Goal: Task Accomplishment & Management: Manage account settings

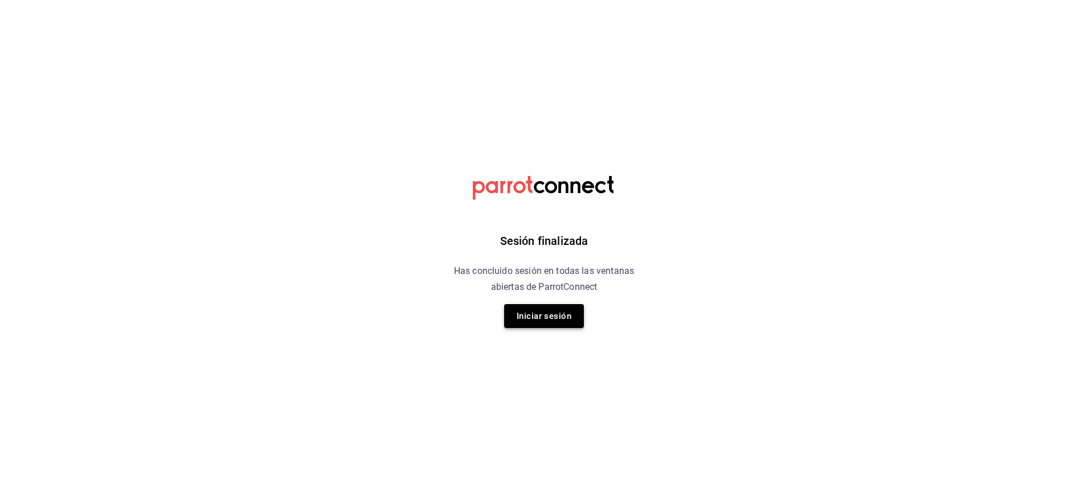
click at [526, 307] on button "Iniciar sesión" at bounding box center [544, 316] width 80 height 24
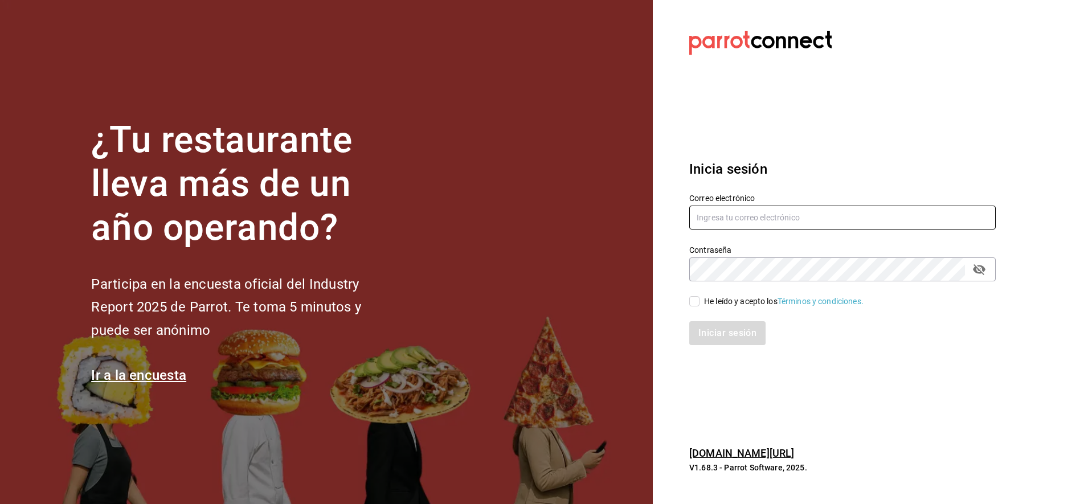
type input "[EMAIL_ADDRESS][DOMAIN_NAME]"
click at [693, 304] on input "He leído y acepto los Términos y condiciones." at bounding box center [694, 301] width 10 height 10
checkbox input "true"
click at [731, 336] on button "Iniciar sesión" at bounding box center [727, 333] width 77 height 24
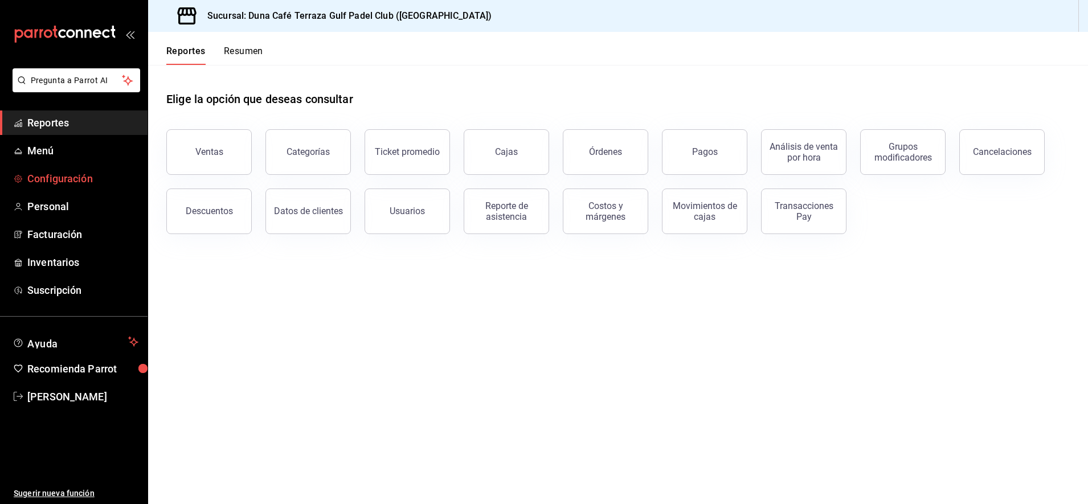
click at [58, 174] on span "Configuración" at bounding box center [82, 178] width 111 height 15
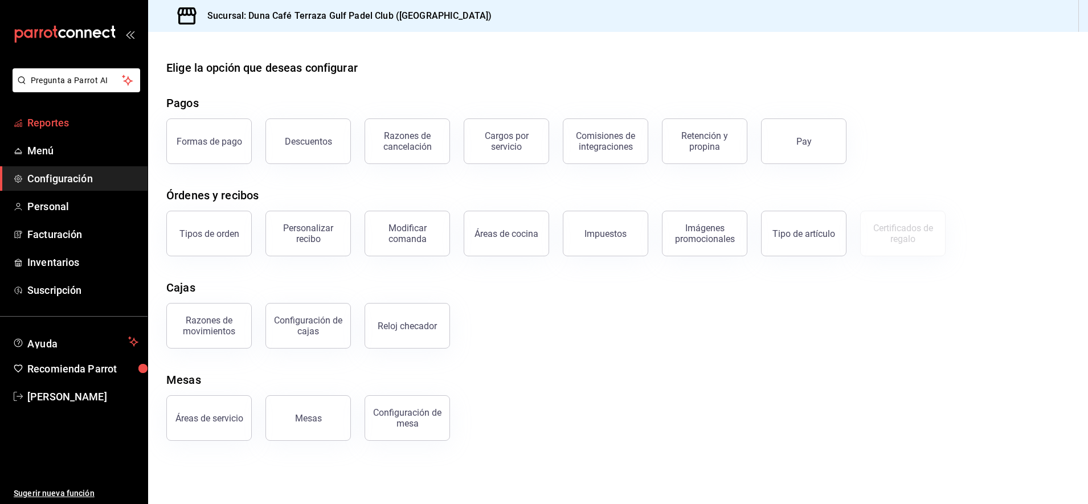
click at [47, 124] on span "Reportes" at bounding box center [82, 122] width 111 height 15
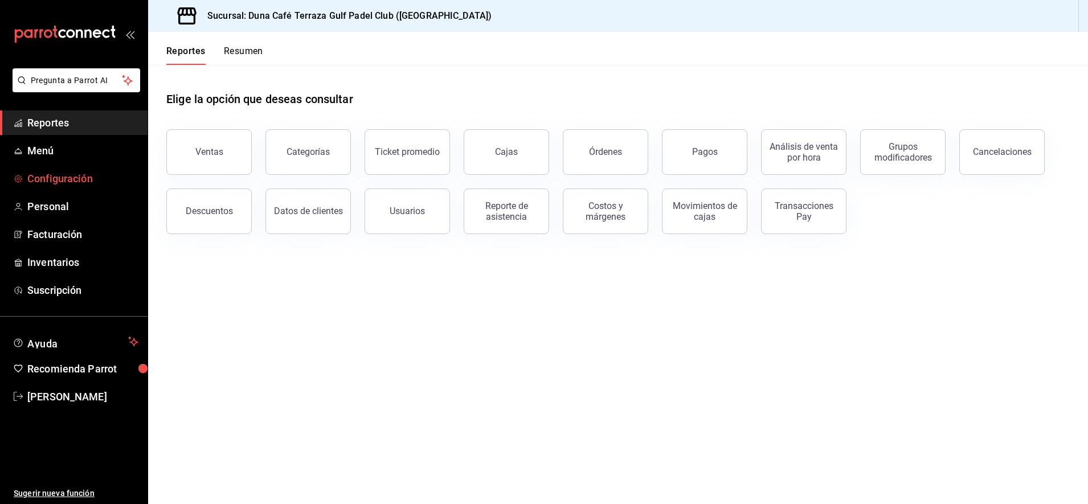
click at [43, 179] on span "Configuración" at bounding box center [82, 178] width 111 height 15
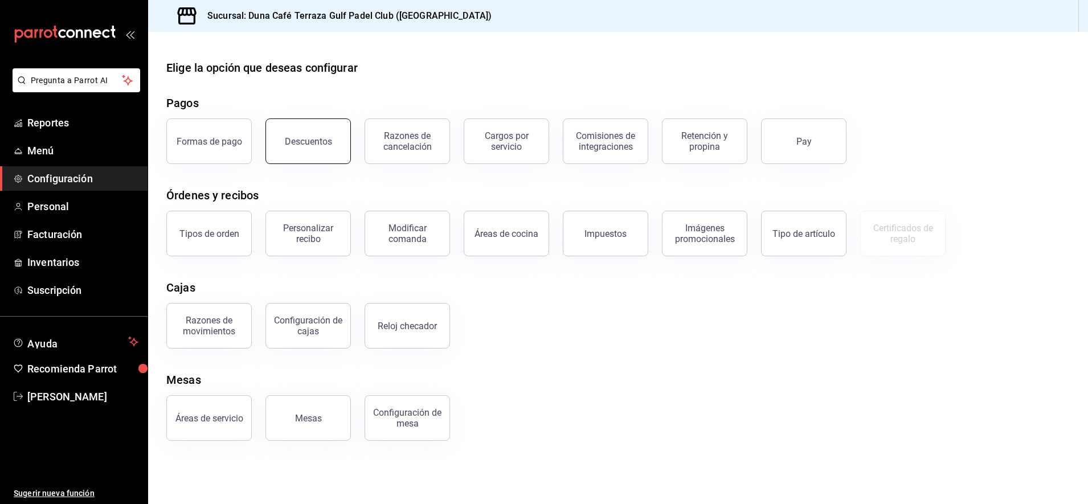
click at [314, 148] on button "Descuentos" at bounding box center [307, 141] width 85 height 46
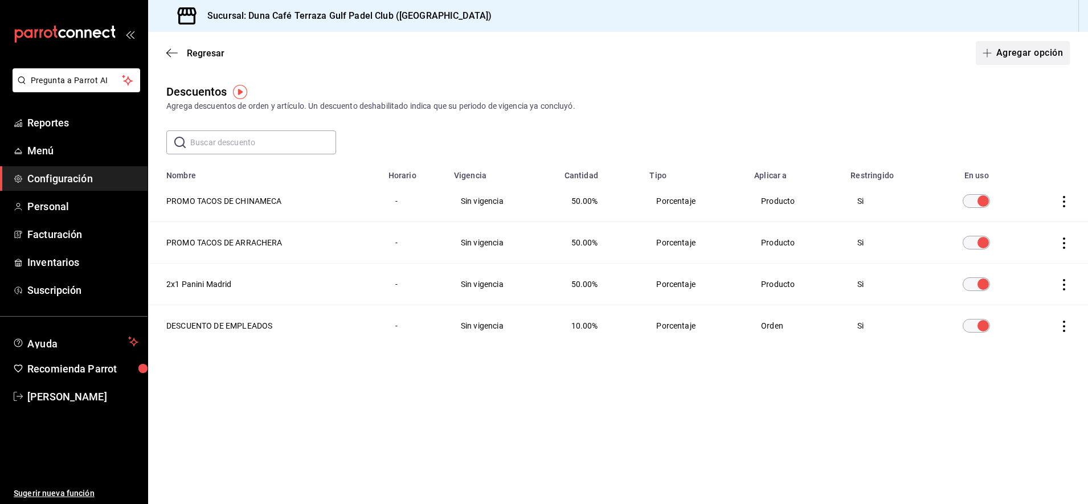
click at [986, 56] on icon "button" at bounding box center [987, 52] width 9 height 9
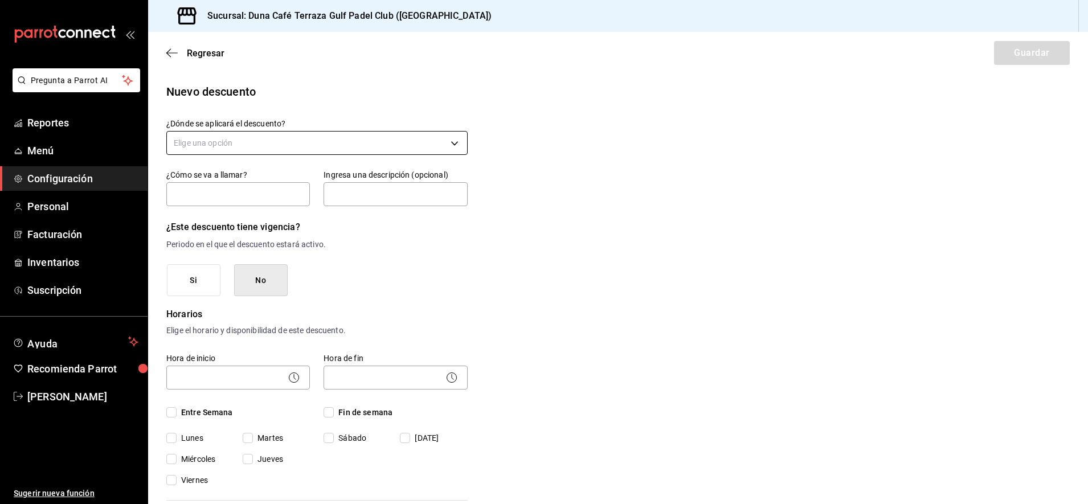
click at [240, 142] on body "Pregunta a Parrot AI Reportes Menú Configuración Personal Facturación Inventari…" at bounding box center [544, 252] width 1088 height 504
click at [224, 216] on li "Artículo en orden" at bounding box center [315, 216] width 296 height 19
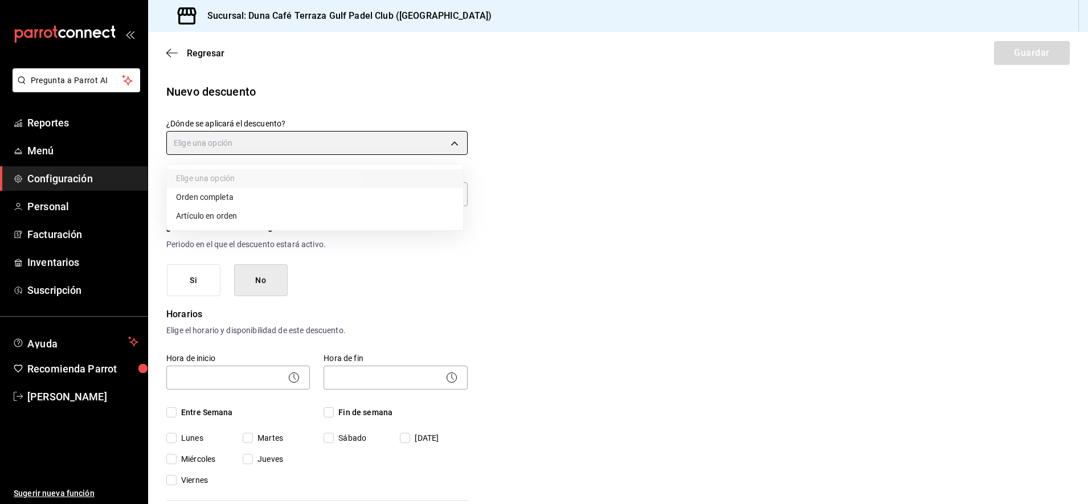
type input "ORDER_ITEM"
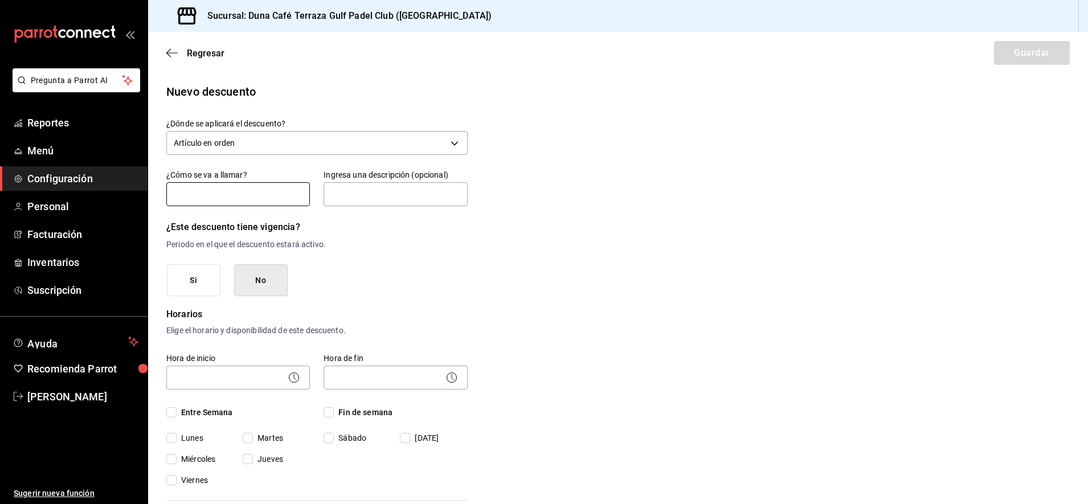
click at [239, 198] on input "text" at bounding box center [238, 194] width 144 height 24
type input "HAMBURGUESA CLASICA"
click at [356, 194] on input "text" at bounding box center [396, 194] width 144 height 24
click at [361, 195] on input "text" at bounding box center [396, 194] width 144 height 24
click at [284, 283] on button "No" at bounding box center [261, 280] width 54 height 32
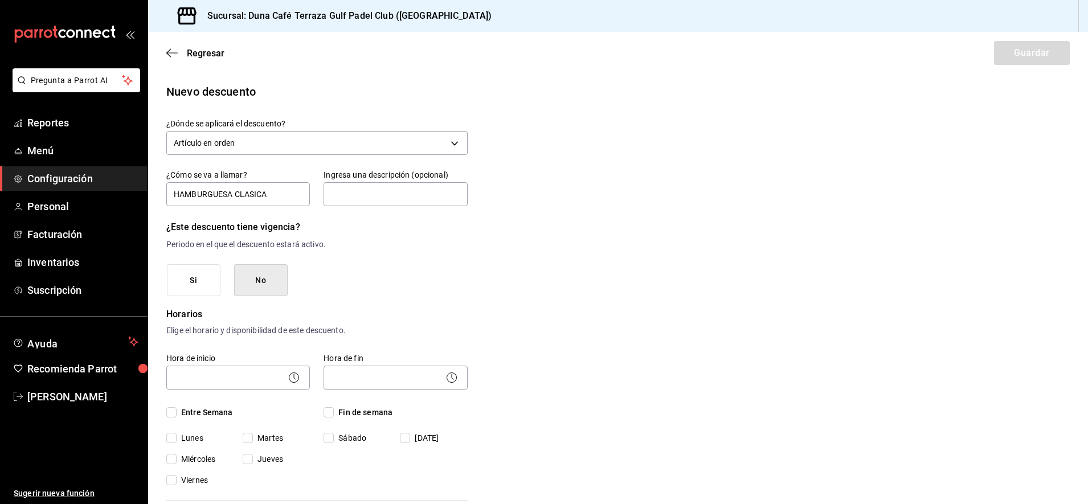
click at [174, 460] on input "Miércoles" at bounding box center [171, 459] width 10 height 10
checkbox input "true"
click at [250, 461] on input "Jueves" at bounding box center [248, 459] width 10 height 10
checkbox input "true"
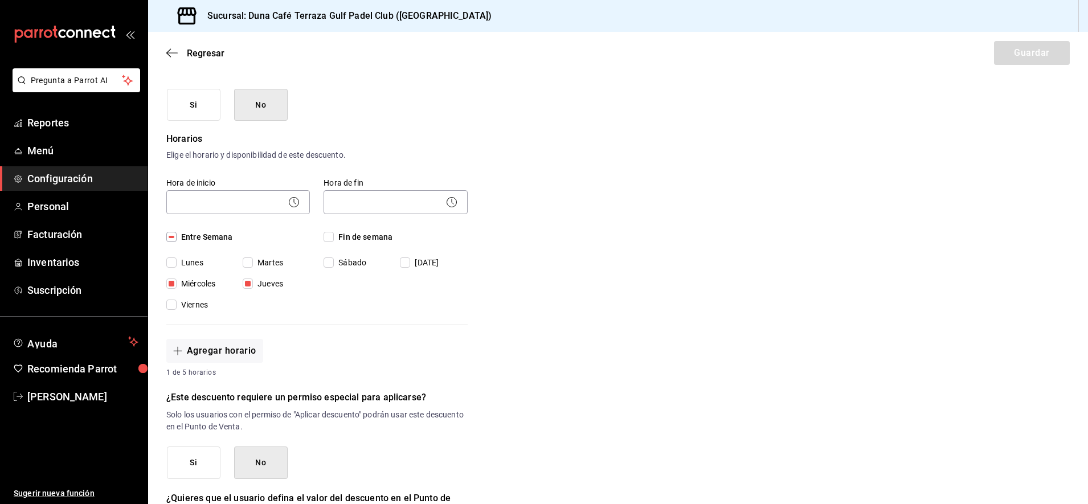
scroll to position [189, 0]
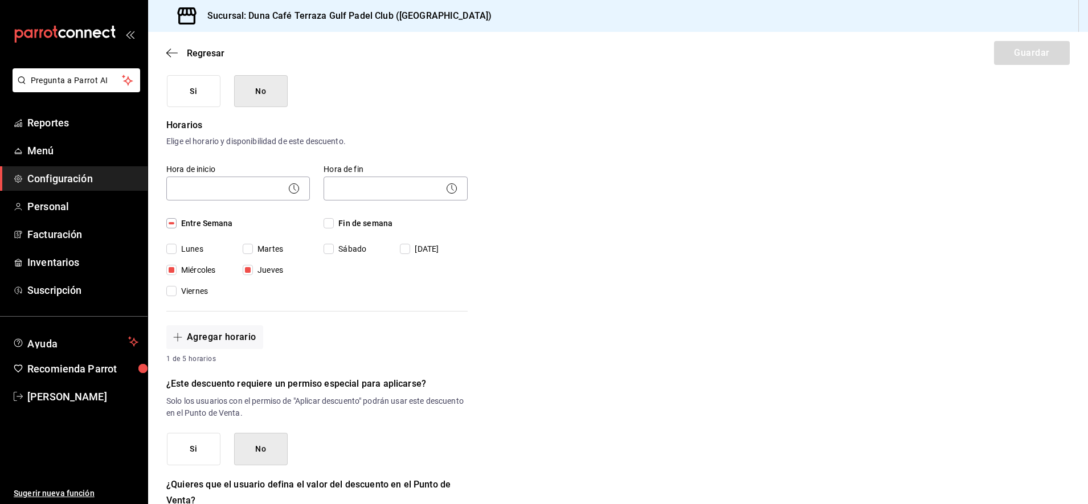
click at [200, 447] on button "Si" at bounding box center [194, 449] width 54 height 32
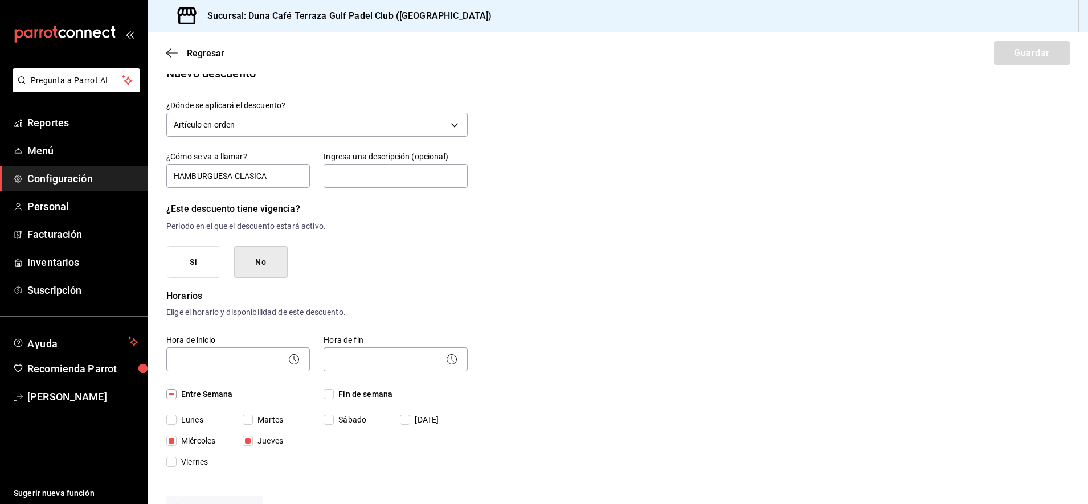
scroll to position [15, 0]
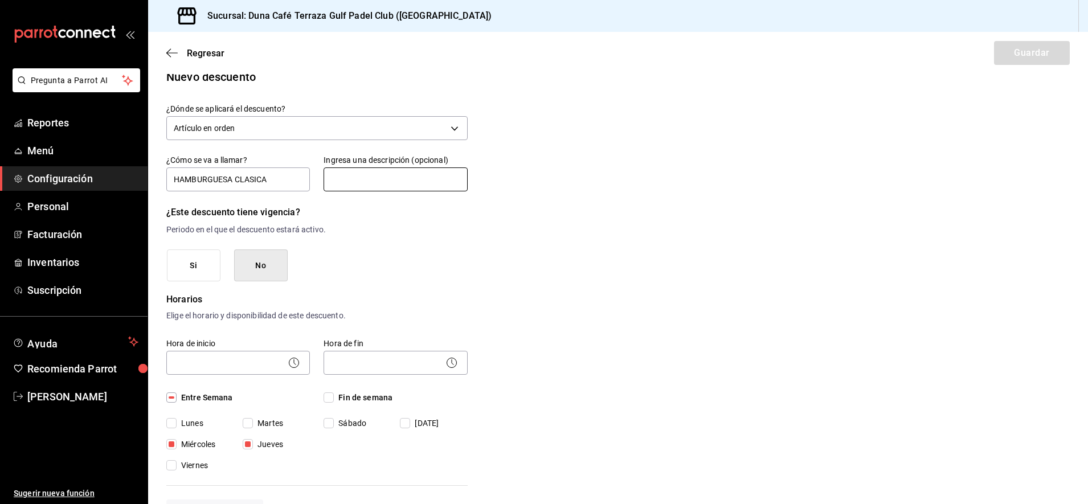
click at [386, 182] on input "text" at bounding box center [396, 179] width 144 height 24
type input "H"
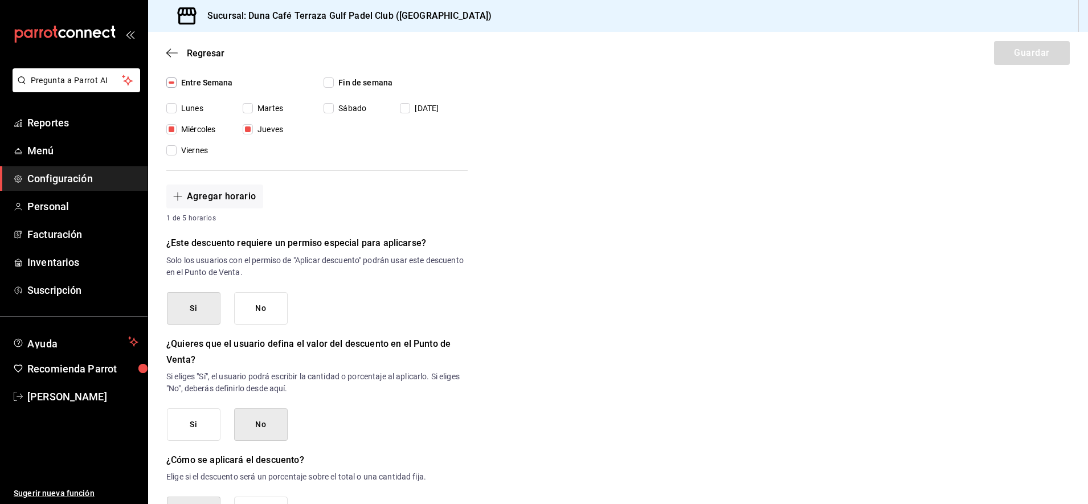
scroll to position [333, 0]
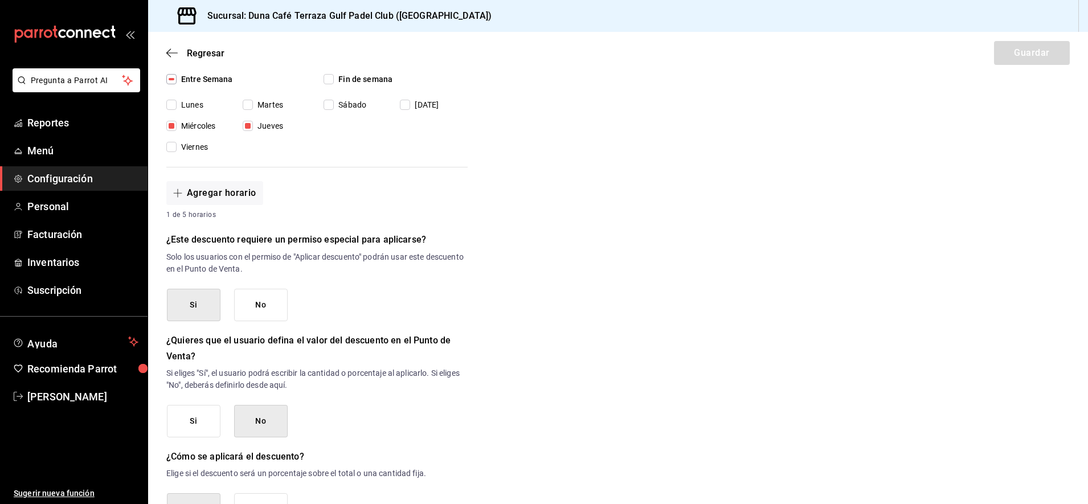
click at [272, 422] on button "No" at bounding box center [261, 421] width 54 height 32
click at [265, 412] on button "No" at bounding box center [261, 421] width 54 height 32
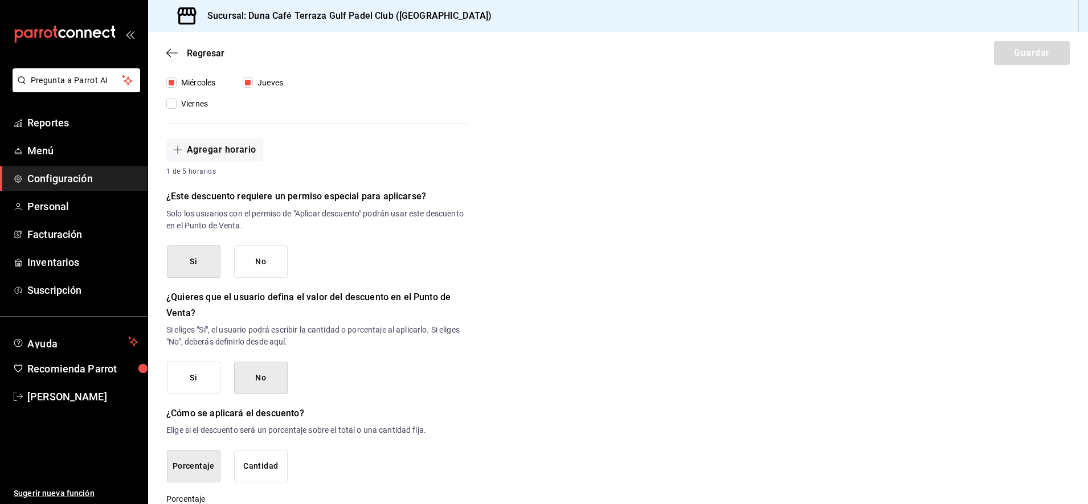
scroll to position [421, 0]
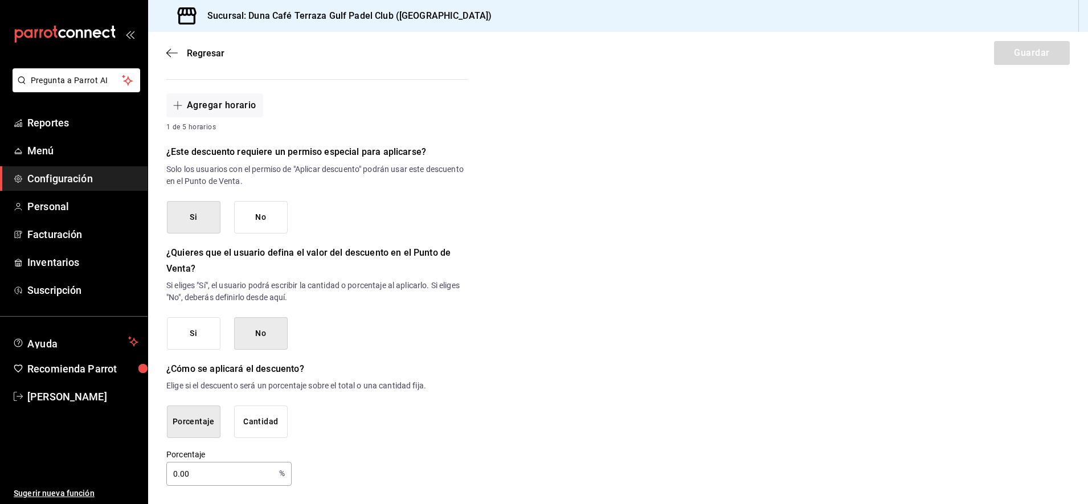
click at [260, 426] on button "Cantidad" at bounding box center [261, 422] width 54 height 32
click at [183, 423] on button "Porcentaje" at bounding box center [194, 422] width 54 height 32
click at [254, 426] on button "Cantidad" at bounding box center [261, 422] width 54 height 32
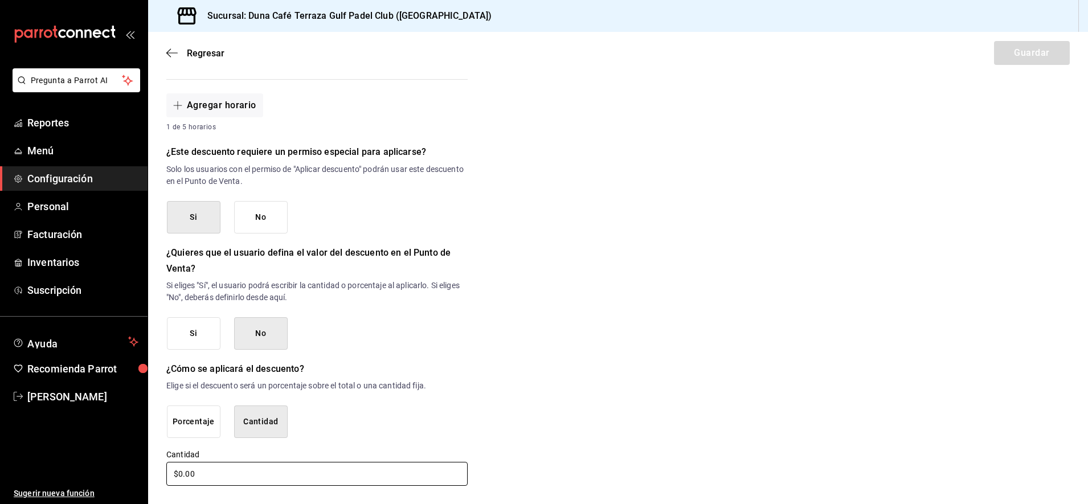
click at [182, 476] on input "$0.00" at bounding box center [316, 474] width 301 height 24
type input "$140.00"
click at [780, 369] on div "Nuevo descuento ¿Dónde se aplicará el descuento? Artículo en orden ORDER_ITEM ¿…" at bounding box center [618, 74] width 940 height 825
click at [271, 475] on input "$140.00" at bounding box center [316, 474] width 301 height 24
click at [275, 327] on button "No" at bounding box center [261, 333] width 54 height 32
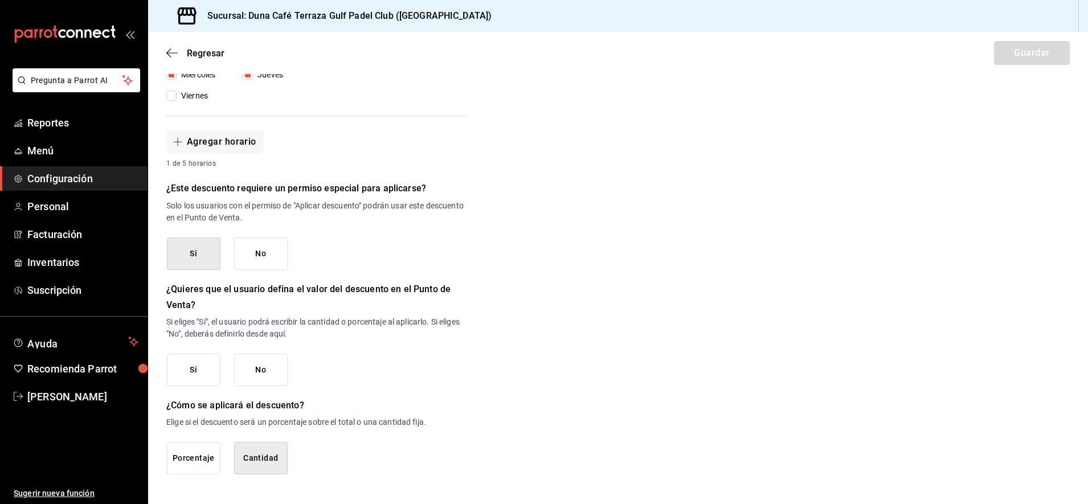
scroll to position [385, 0]
click at [183, 248] on button "Si" at bounding box center [194, 254] width 54 height 32
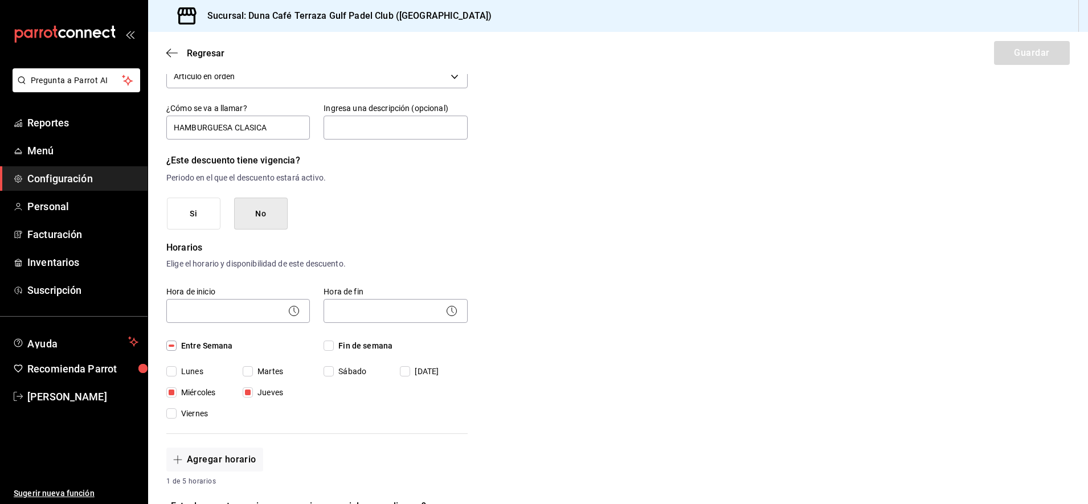
scroll to position [69, 0]
click at [195, 211] on button "Si" at bounding box center [194, 211] width 54 height 32
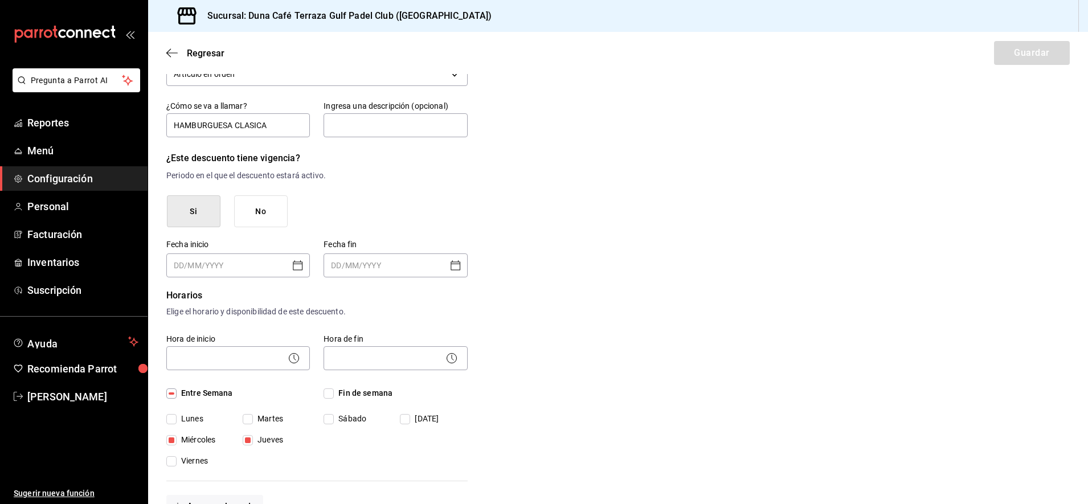
click at [297, 265] on icon "Open calendar" at bounding box center [298, 266] width 14 height 14
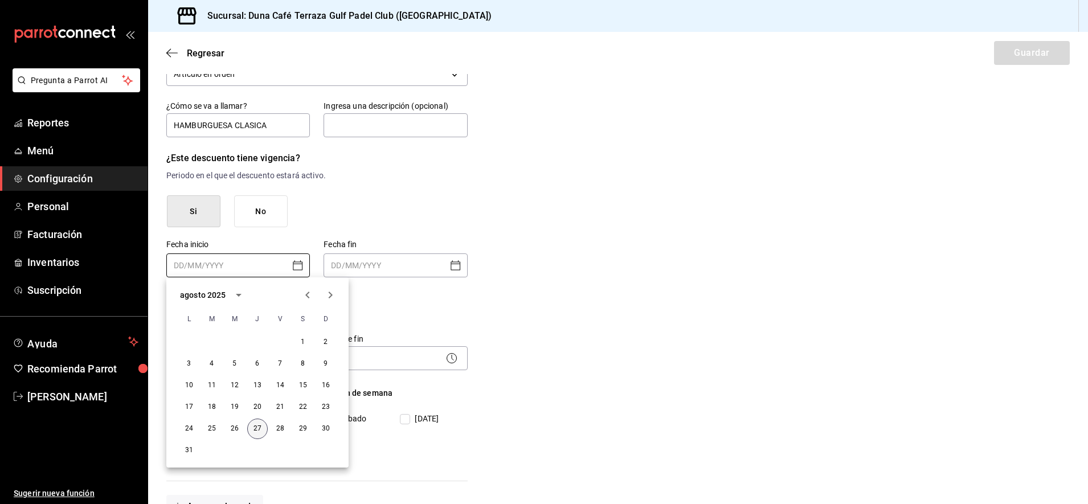
click at [260, 431] on button "27" at bounding box center [257, 429] width 21 height 21
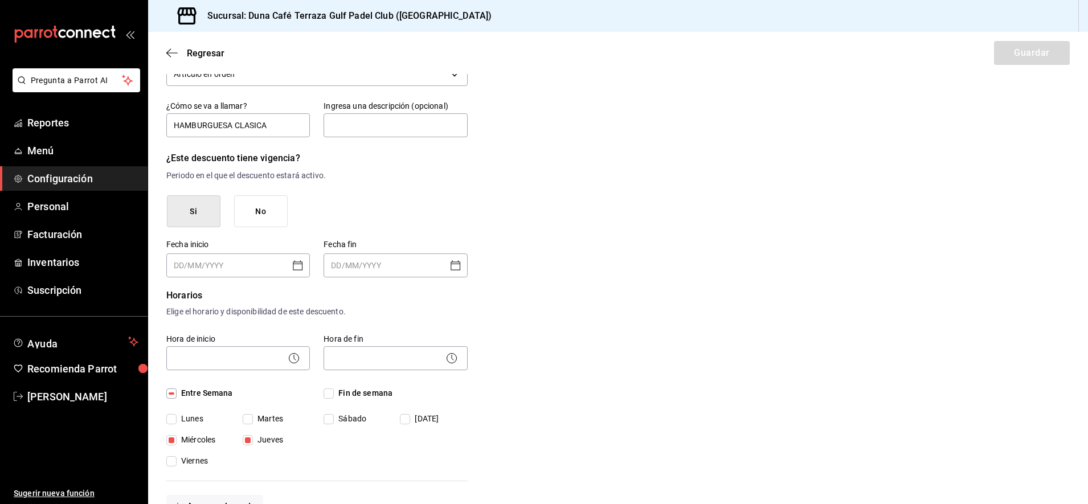
type input "27/08/2025"
click at [262, 212] on button "No" at bounding box center [261, 211] width 54 height 32
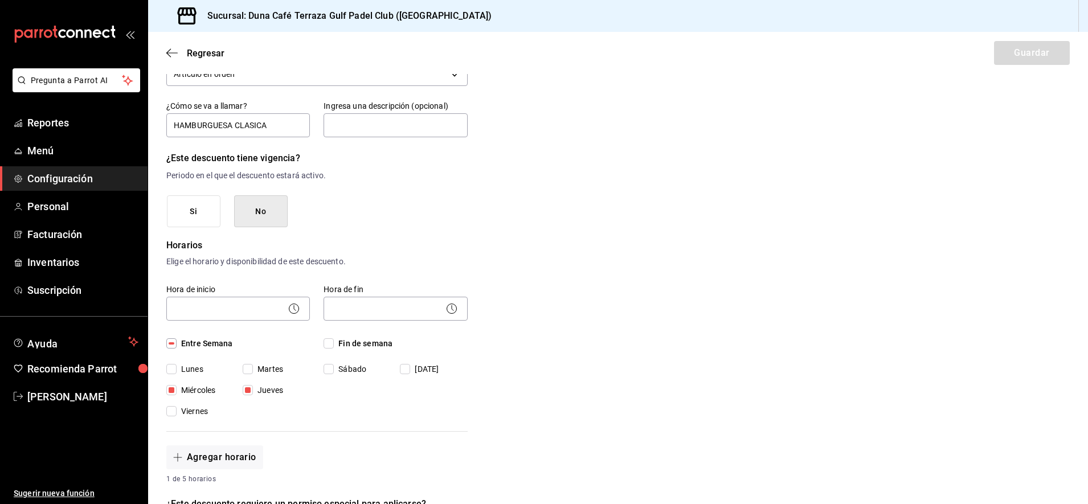
click at [295, 308] on icon at bounding box center [294, 309] width 14 height 14
click at [271, 314] on body "Pregunta a Parrot AI Reportes Menú Configuración Personal Facturación Inventari…" at bounding box center [544, 252] width 1088 height 504
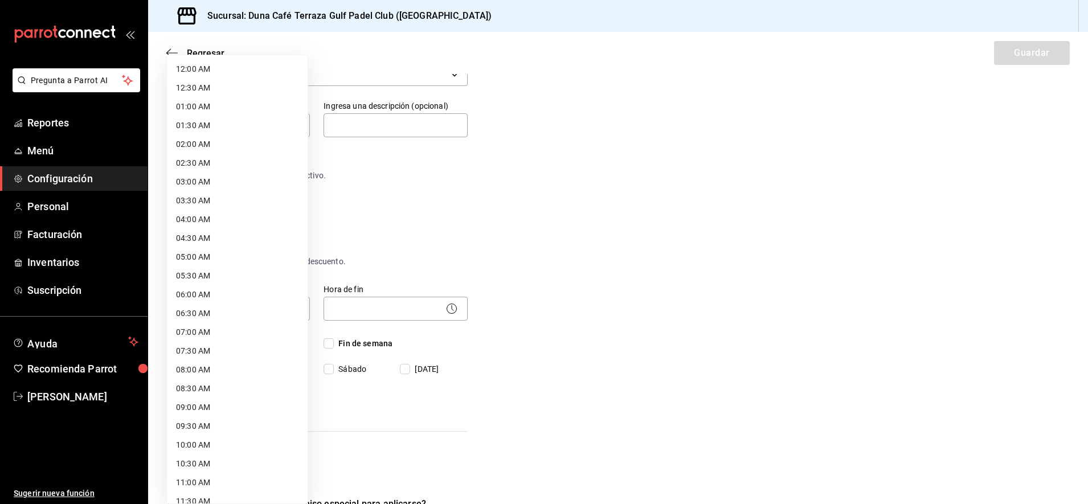
click at [189, 366] on li "08:00 AM" at bounding box center [237, 370] width 141 height 19
type input "08:00"
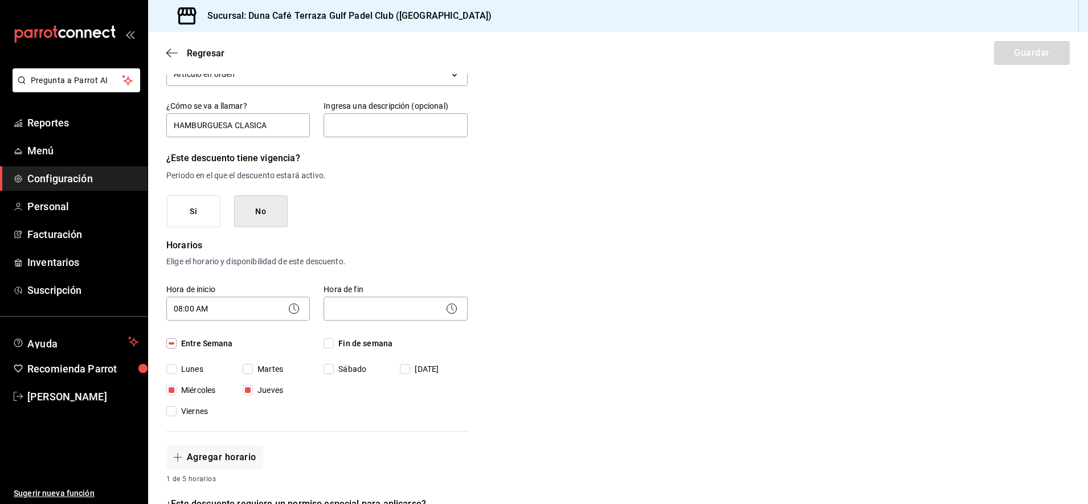
click at [447, 309] on icon at bounding box center [452, 309] width 14 height 14
click at [396, 307] on body "Pregunta a Parrot AI Reportes Menú Configuración Personal Facturación Inventari…" at bounding box center [544, 252] width 1088 height 504
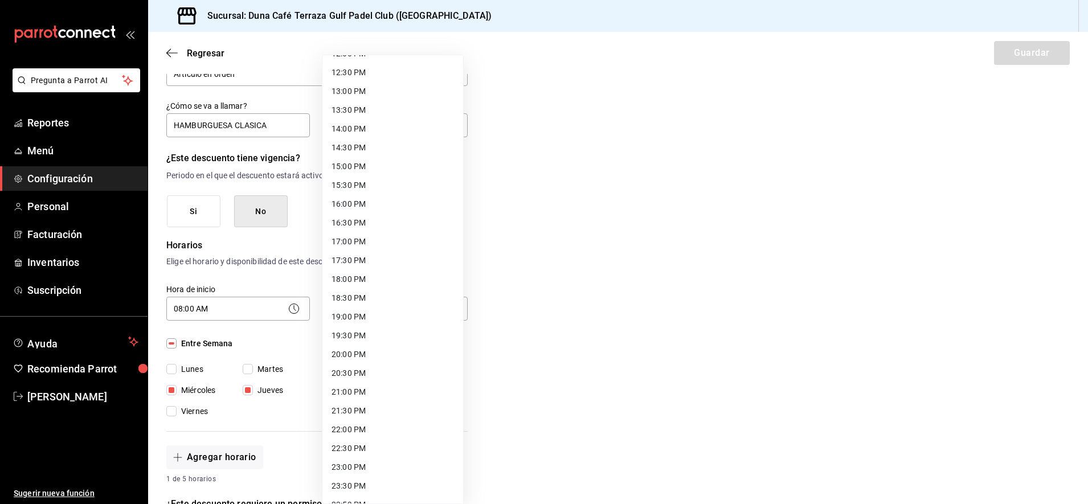
scroll to position [482, 0]
click at [340, 450] on li "23:00 PM" at bounding box center [392, 452] width 141 height 19
type input "23:00"
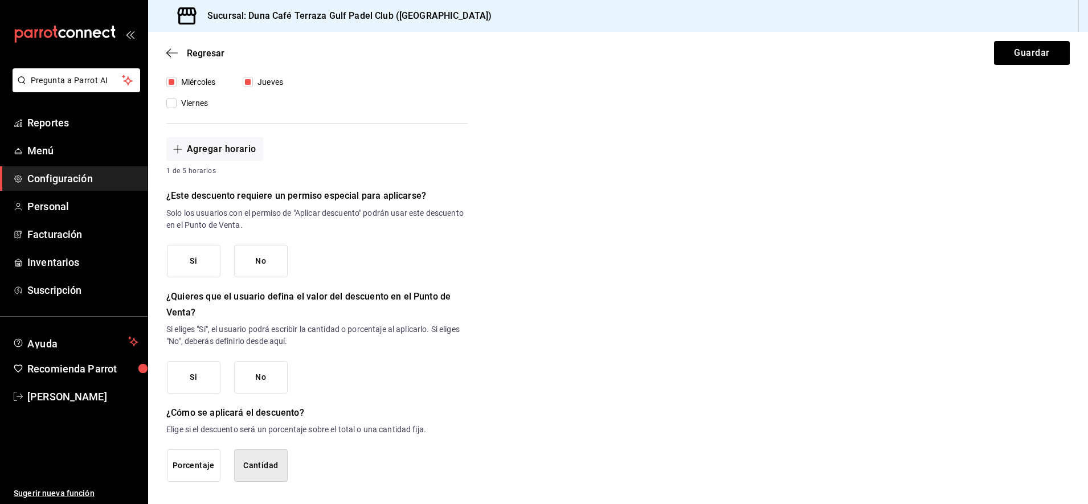
scroll to position [385, 0]
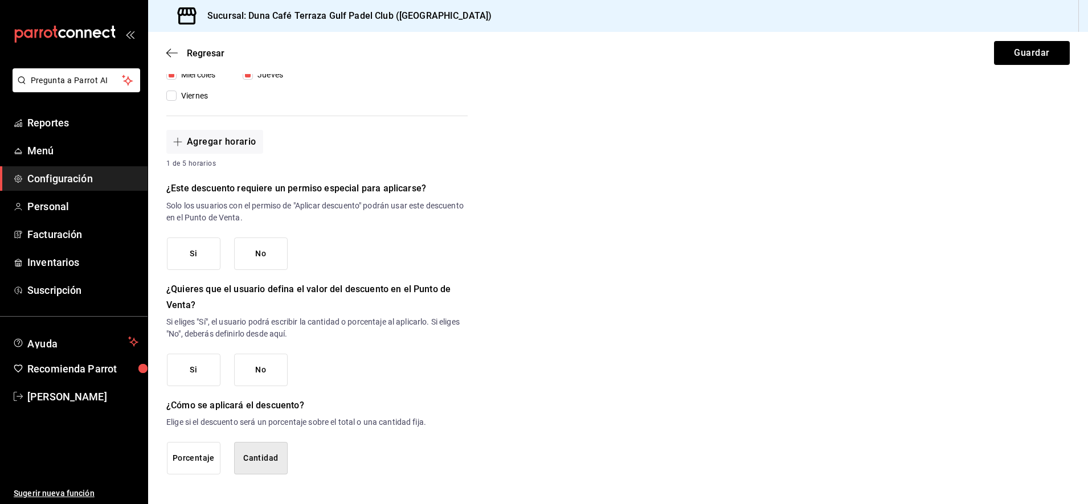
click at [199, 256] on button "Si" at bounding box center [194, 254] width 54 height 32
click at [272, 372] on button "No" at bounding box center [261, 370] width 54 height 32
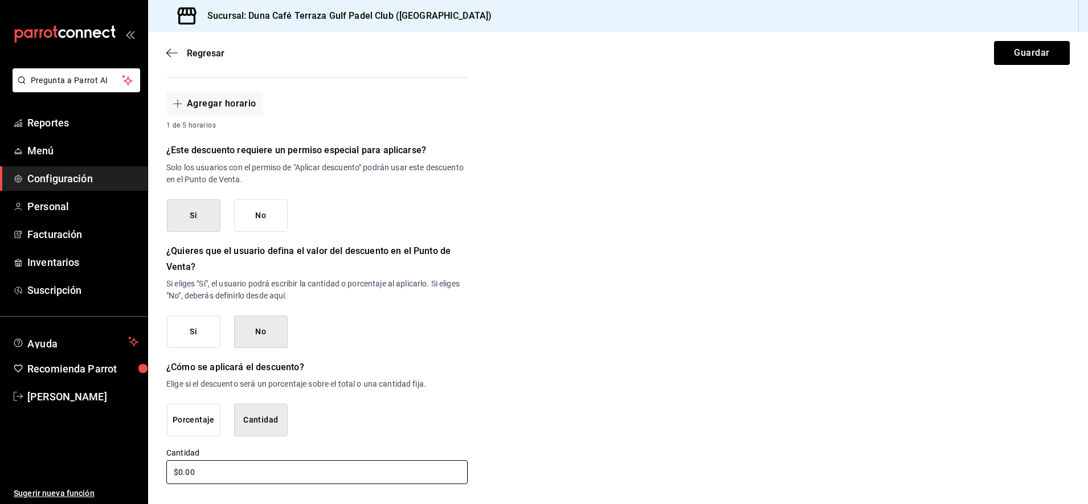
click at [183, 476] on input "$0.00" at bounding box center [316, 472] width 301 height 24
type input "$140.00"
click at [663, 382] on div "Nuevo descuento ¿Dónde se aplicará el descuento? Artículo en orden ORDER_ITEM ¿…" at bounding box center [618, 72] width 940 height 825
click at [1008, 51] on button "Guardar" at bounding box center [1032, 53] width 76 height 24
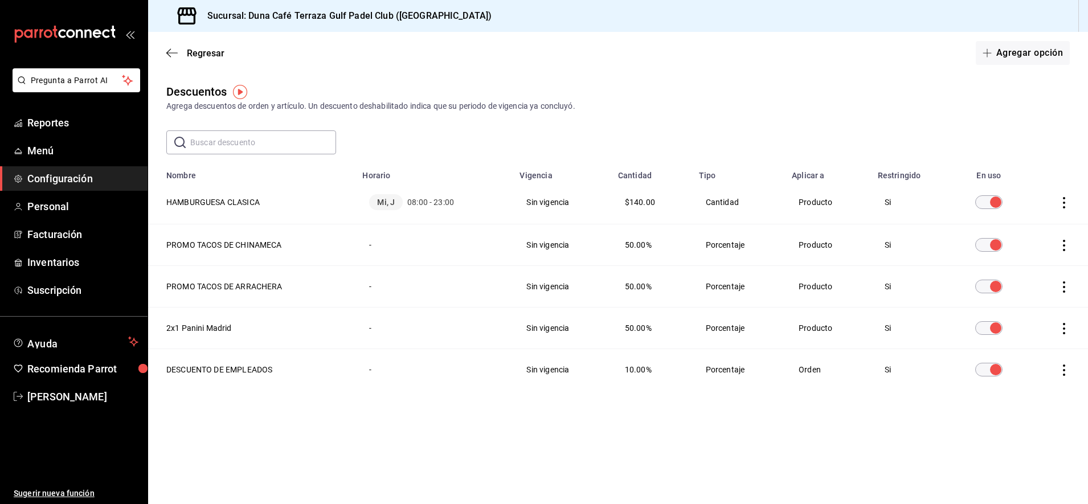
click at [1060, 205] on icon "actions" at bounding box center [1063, 202] width 11 height 11
click at [953, 134] on div at bounding box center [544, 252] width 1088 height 504
click at [984, 203] on input "discountsTable" at bounding box center [995, 202] width 41 height 14
click at [989, 55] on icon "button" at bounding box center [987, 52] width 9 height 9
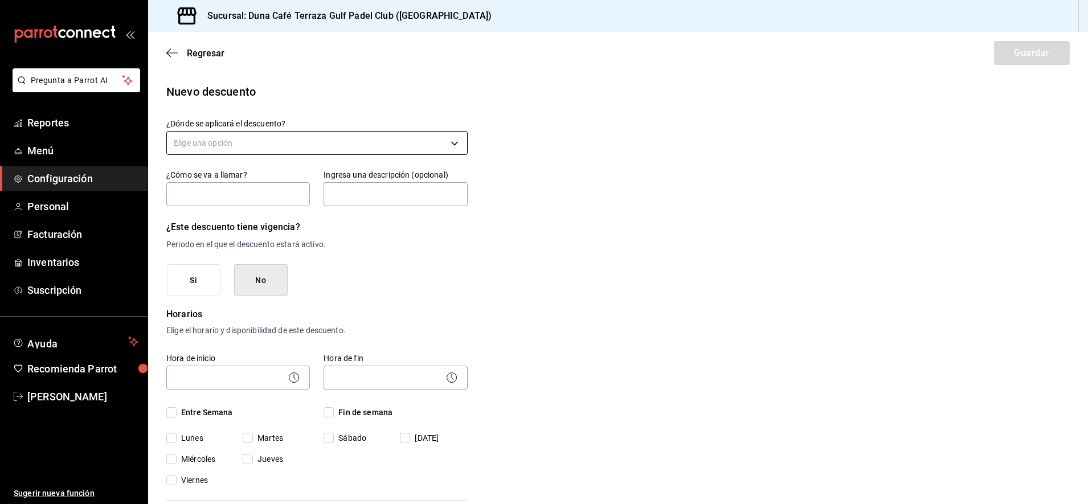
click at [457, 147] on body "Pregunta a Parrot AI Reportes Menú Configuración Personal Facturación Inventari…" at bounding box center [544, 252] width 1088 height 504
click at [220, 217] on li "Artículo en orden" at bounding box center [315, 216] width 296 height 19
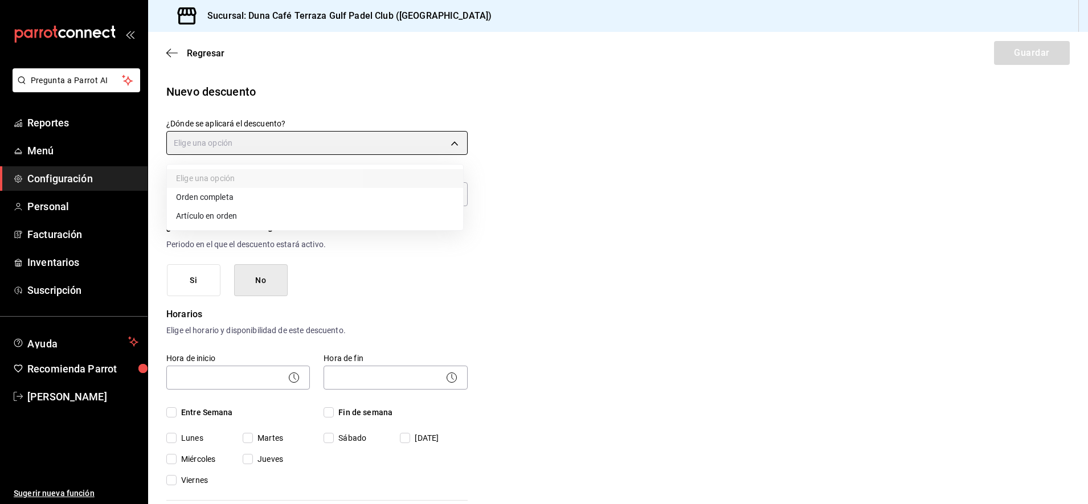
type input "ORDER_ITEM"
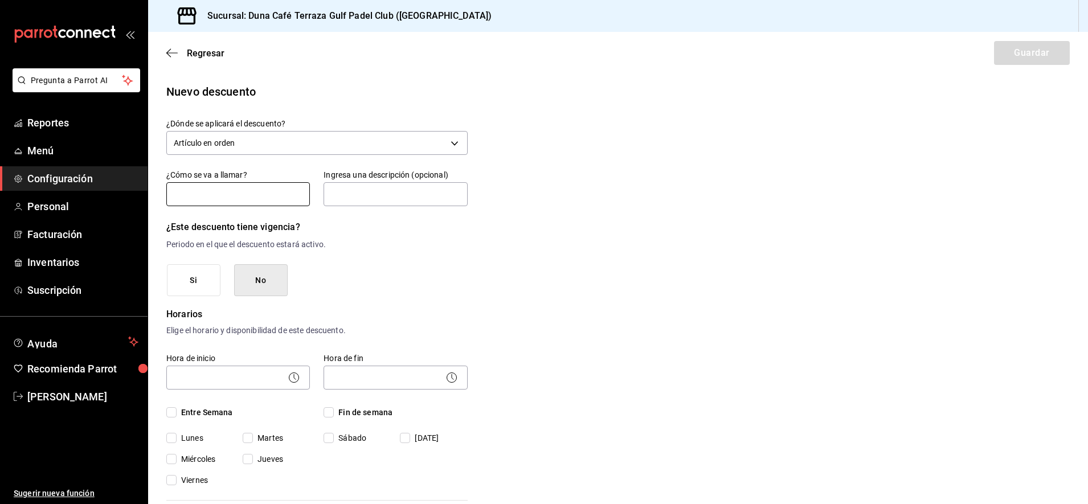
click at [224, 199] on input "text" at bounding box center [238, 194] width 144 height 24
type input "H"
click at [417, 194] on input "text" at bounding box center [396, 194] width 144 height 24
click at [264, 279] on button "No" at bounding box center [261, 280] width 54 height 32
click at [172, 461] on input "Miércoles" at bounding box center [171, 459] width 10 height 10
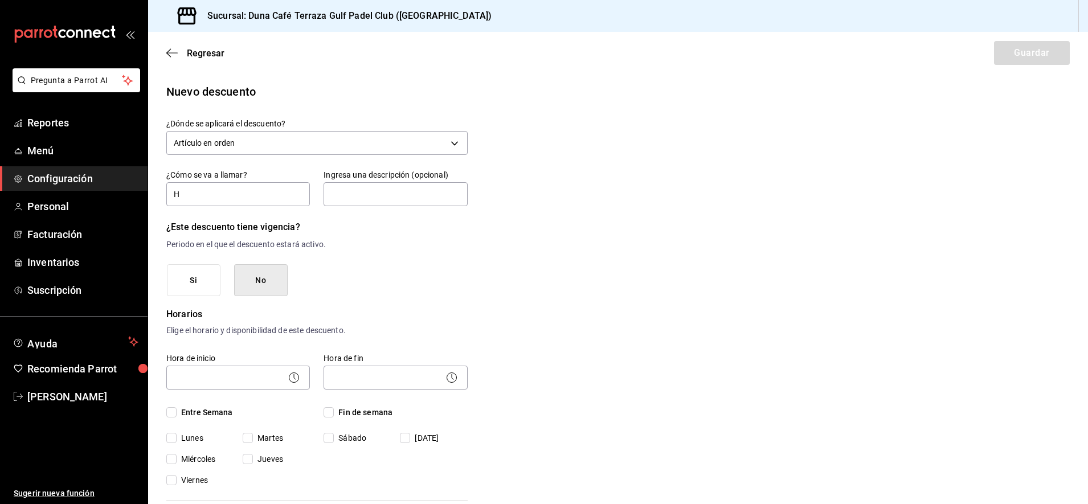
checkbox input "true"
click at [248, 463] on input "Jueves" at bounding box center [248, 459] width 10 height 10
checkbox input "true"
click at [274, 377] on body "Pregunta a Parrot AI Reportes Menú Configuración Personal Facturación Inventari…" at bounding box center [544, 252] width 1088 height 504
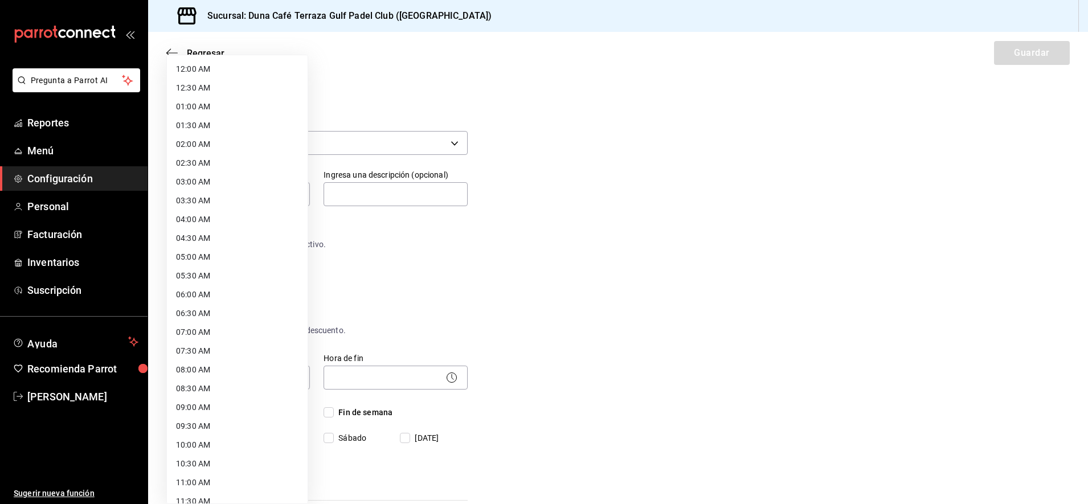
click at [193, 353] on li "07:30 AM" at bounding box center [237, 351] width 141 height 19
type input "07:30"
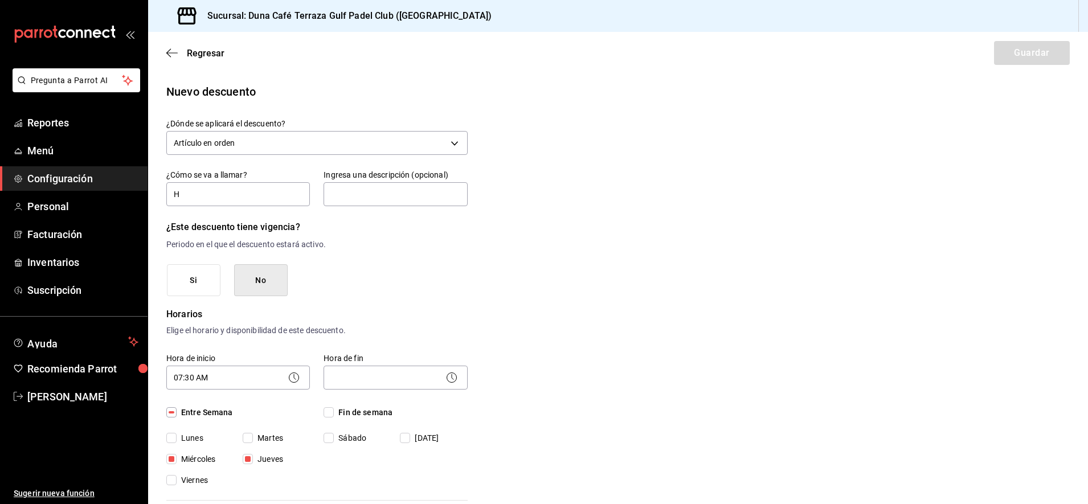
click at [448, 377] on icon at bounding box center [452, 378] width 14 height 14
click at [402, 382] on body "Pregunta a Parrot AI Reportes Menú Configuración Personal Facturación Inventari…" at bounding box center [544, 252] width 1088 height 504
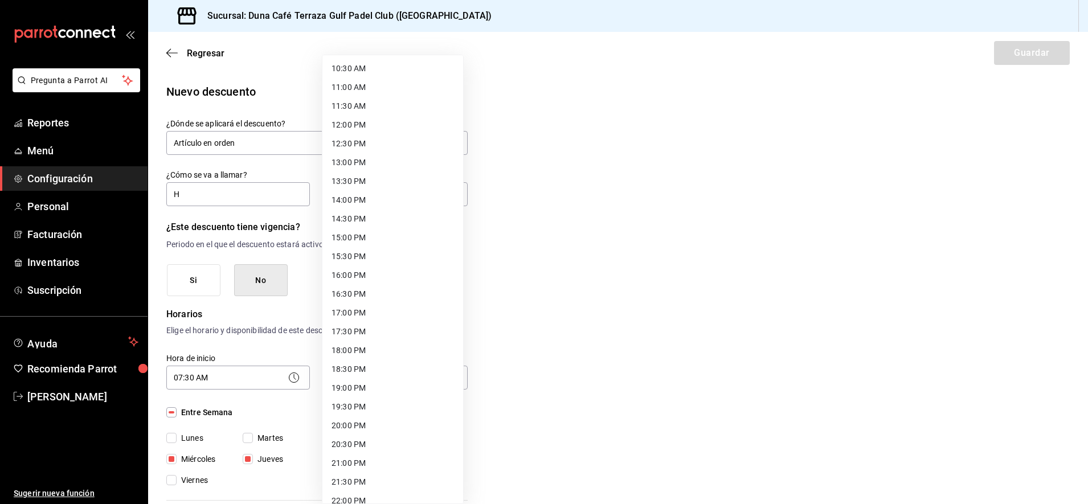
scroll to position [482, 0]
click at [346, 450] on li "23:00 PM" at bounding box center [392, 452] width 141 height 19
type input "23:00"
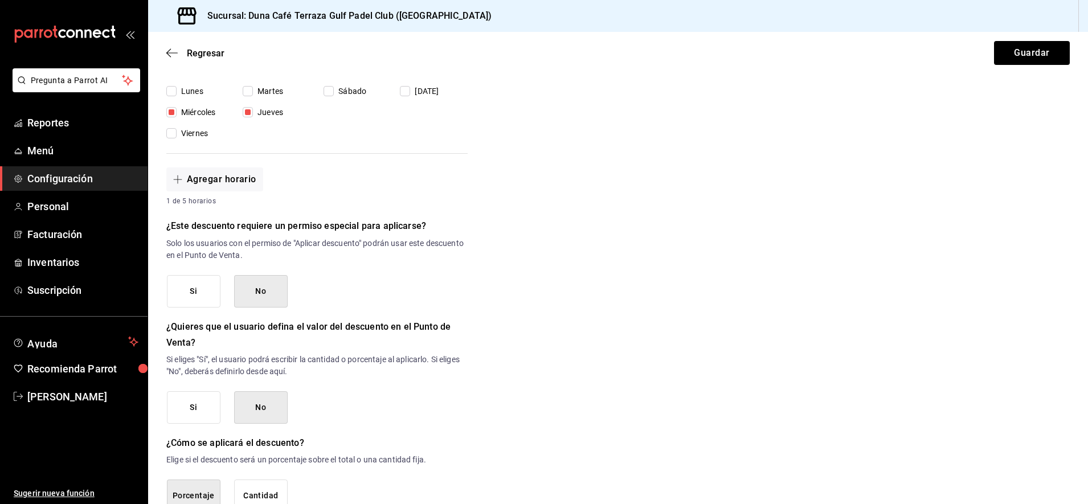
scroll to position [358, 0]
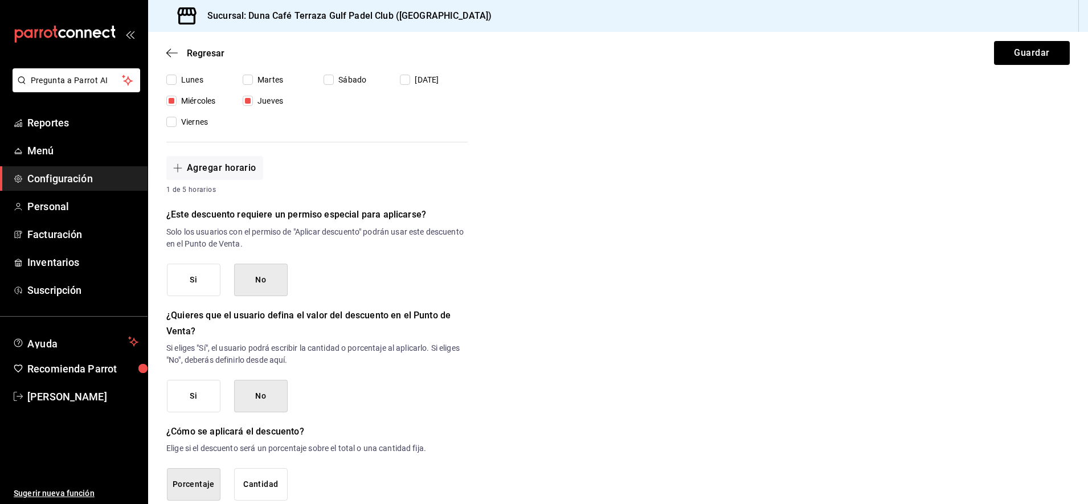
click at [190, 285] on button "Si" at bounding box center [194, 280] width 54 height 32
click at [279, 402] on button "No" at bounding box center [261, 396] width 54 height 32
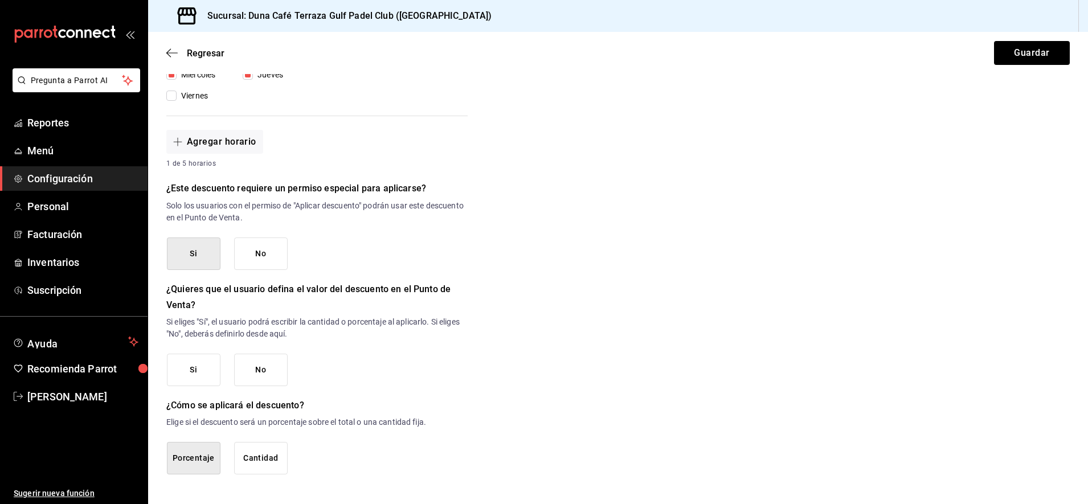
click at [279, 366] on button "No" at bounding box center [261, 370] width 54 height 32
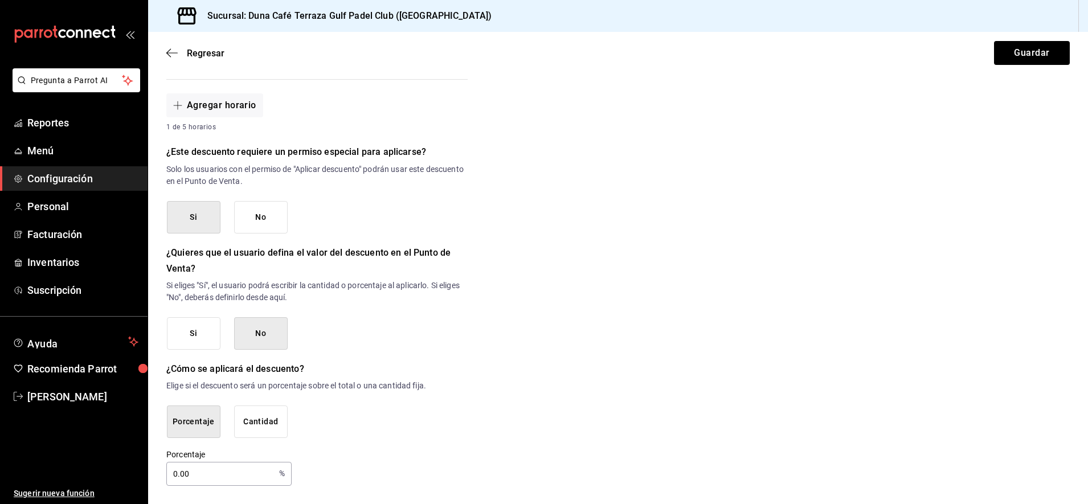
click at [246, 476] on input "0.00" at bounding box center [220, 474] width 108 height 23
type input "0"
type input "30"
click at [826, 384] on div "Nuevo descuento ¿Dónde se aplicará el descuento? Artículo en orden ORDER_ITEM ¿…" at bounding box center [618, 74] width 940 height 824
click at [1016, 60] on button "Guardar" at bounding box center [1032, 53] width 76 height 24
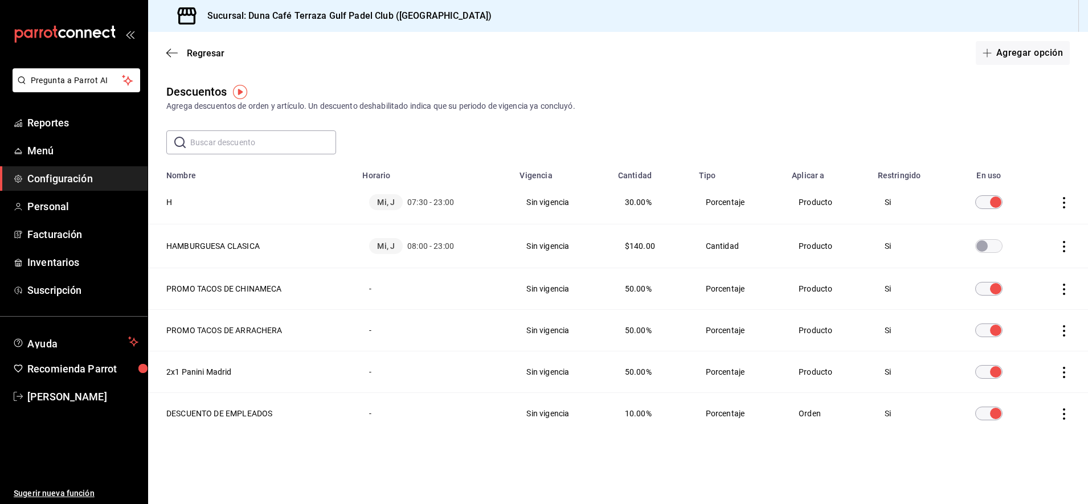
click at [175, 202] on th "H" at bounding box center [251, 203] width 207 height 44
click at [173, 201] on th "H" at bounding box center [251, 203] width 207 height 44
click at [1067, 207] on icon "actions" at bounding box center [1063, 202] width 11 height 11
click at [1024, 218] on span "Eliminar" at bounding box center [1022, 218] width 29 height 9
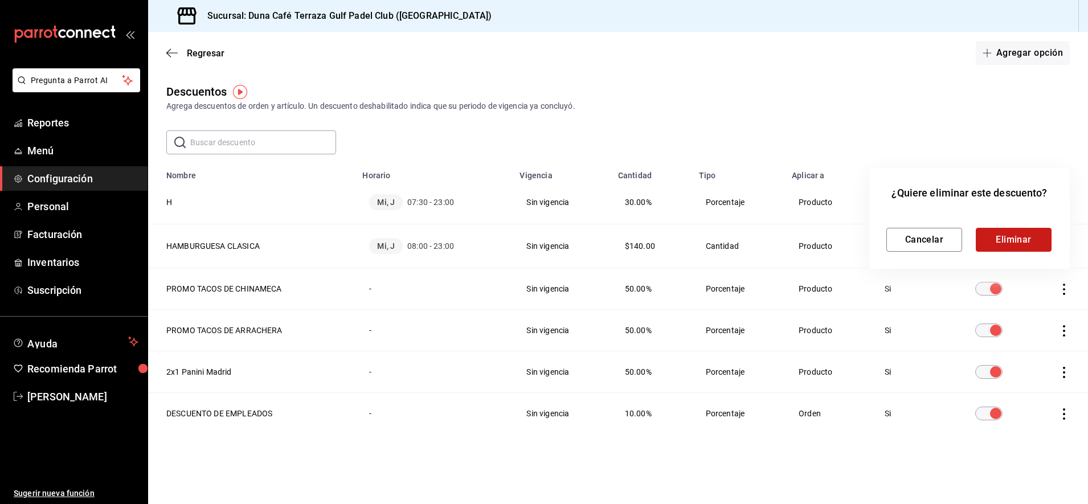
click at [1008, 250] on button "Eliminar" at bounding box center [1014, 240] width 76 height 24
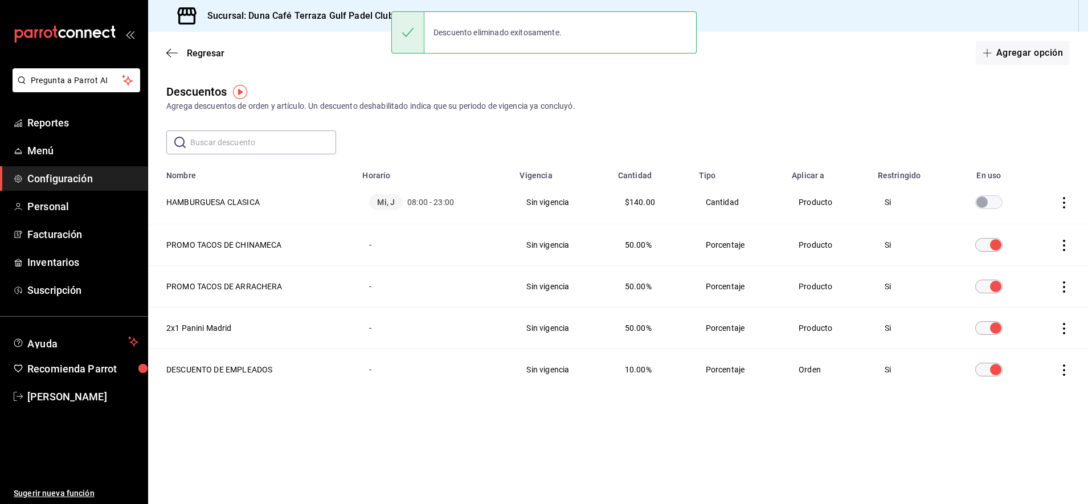
click at [1065, 205] on icon "actions" at bounding box center [1063, 202] width 11 height 11
click at [1016, 222] on span "Eliminar" at bounding box center [1022, 218] width 29 height 9
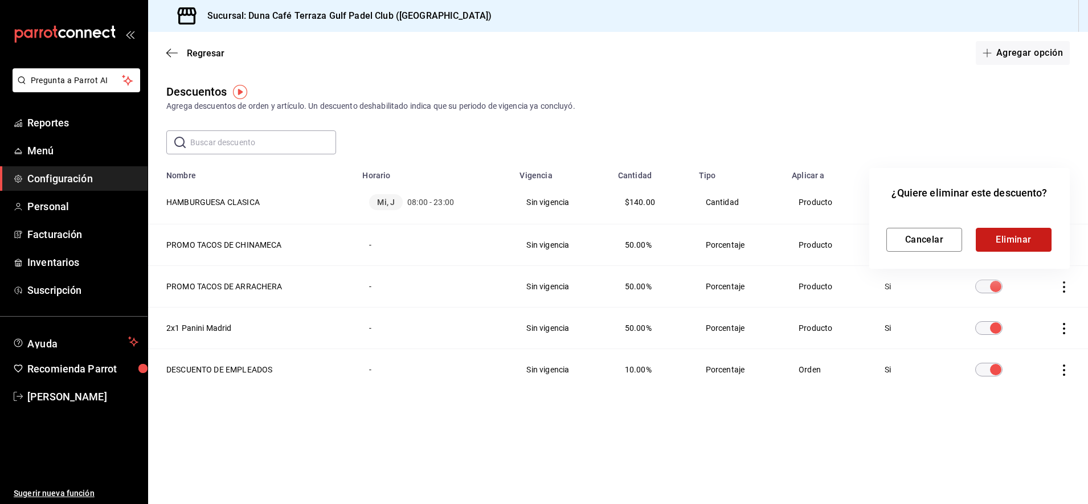
click at [1001, 236] on button "Eliminar" at bounding box center [1014, 240] width 76 height 24
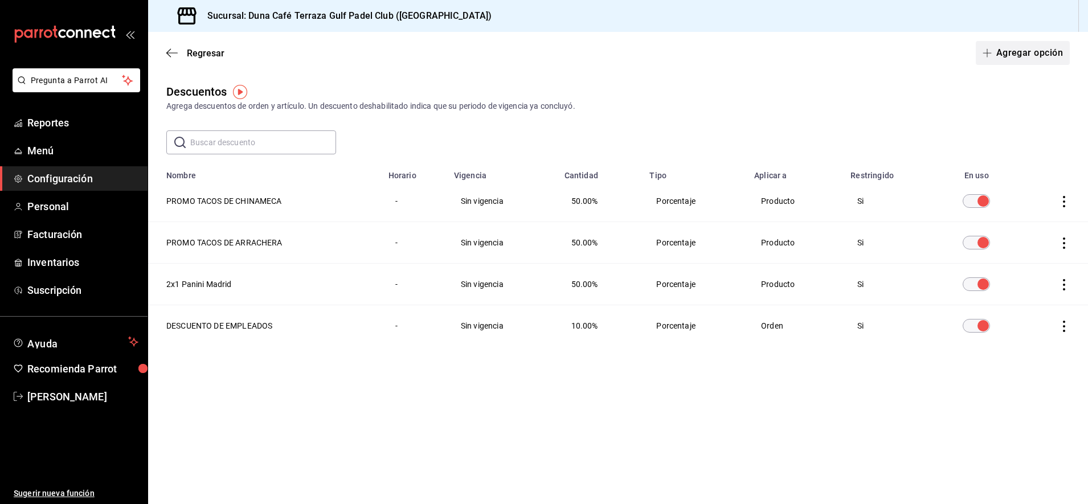
click at [1008, 57] on button "Agregar opción" at bounding box center [1023, 53] width 94 height 24
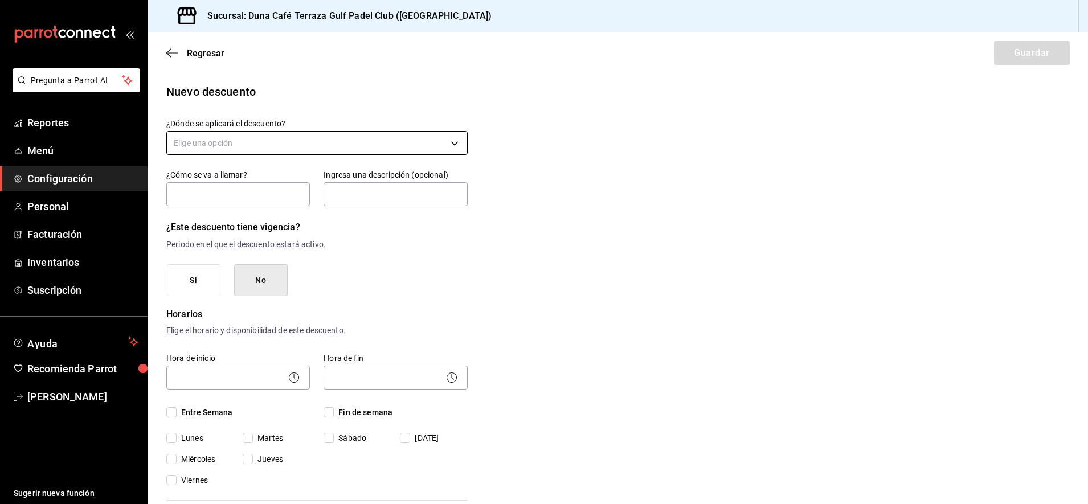
click at [284, 137] on body "Pregunta a Parrot AI Reportes Menú Configuración Personal Facturación Inventari…" at bounding box center [544, 252] width 1088 height 504
click at [218, 217] on li "Artículo en orden" at bounding box center [315, 216] width 296 height 19
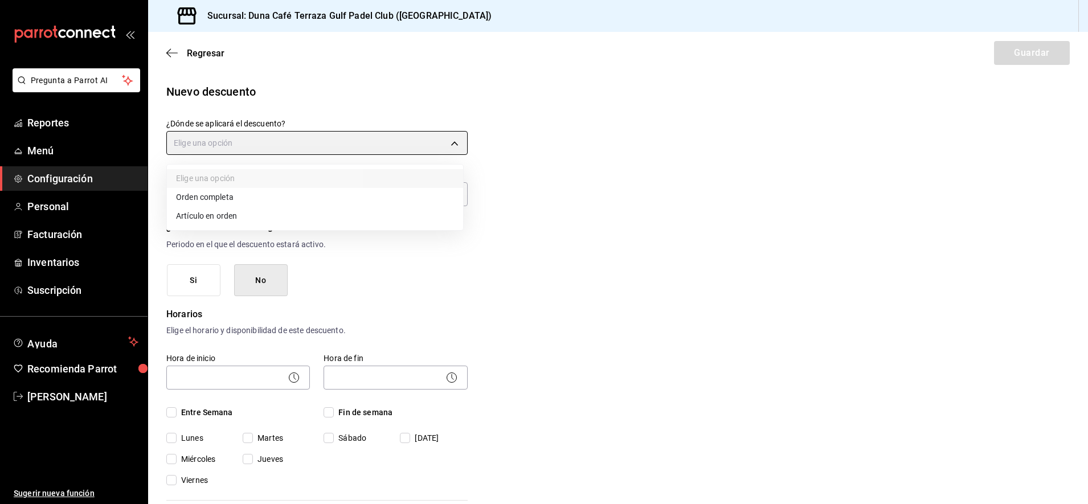
type input "ORDER_ITEM"
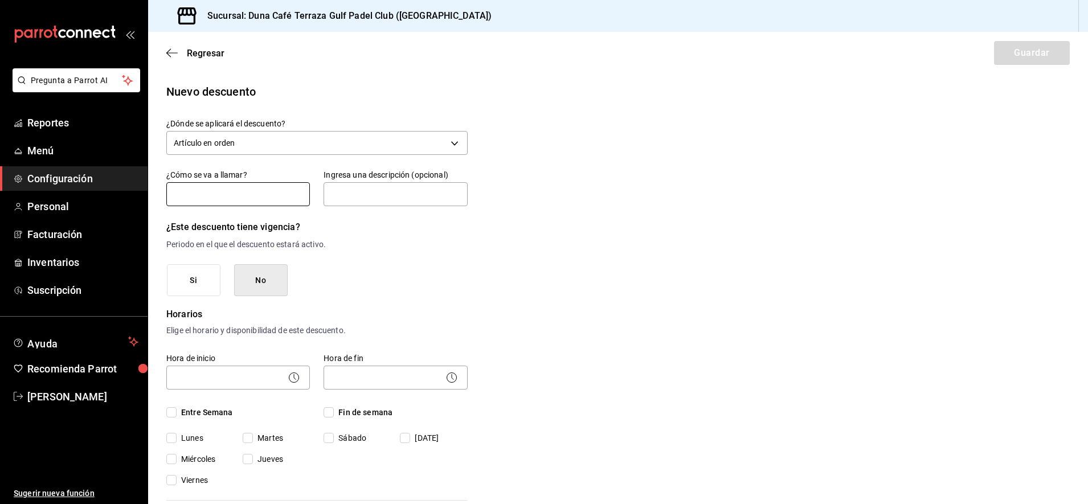
click at [222, 194] on input "text" at bounding box center [238, 194] width 144 height 24
type input "HAMBURGUESA CLASICA"
click at [251, 290] on button "No" at bounding box center [261, 280] width 54 height 32
click at [224, 381] on body "Pregunta a Parrot AI Reportes Menú Configuración Personal Facturación Inventari…" at bounding box center [544, 252] width 1088 height 504
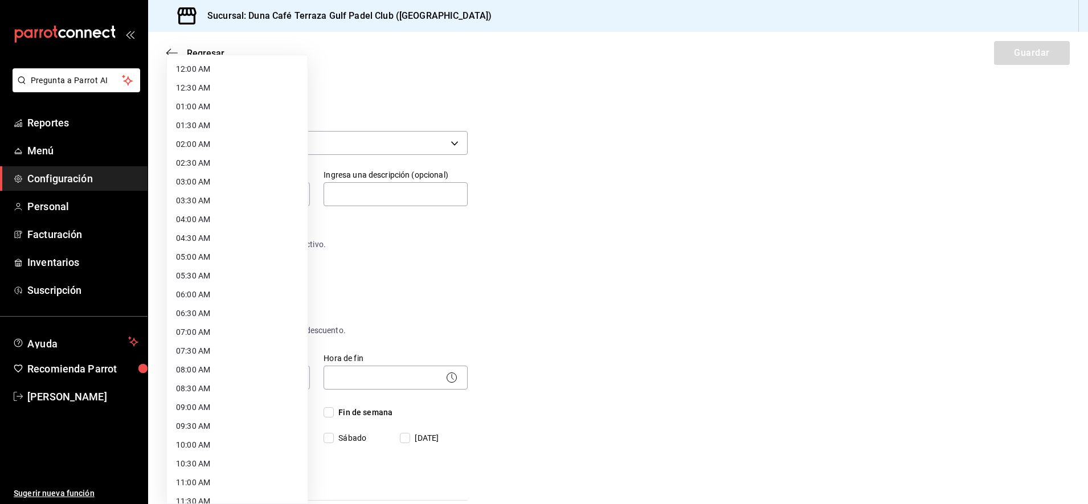
click at [211, 353] on li "07:30 AM" at bounding box center [237, 351] width 141 height 19
type input "07:30"
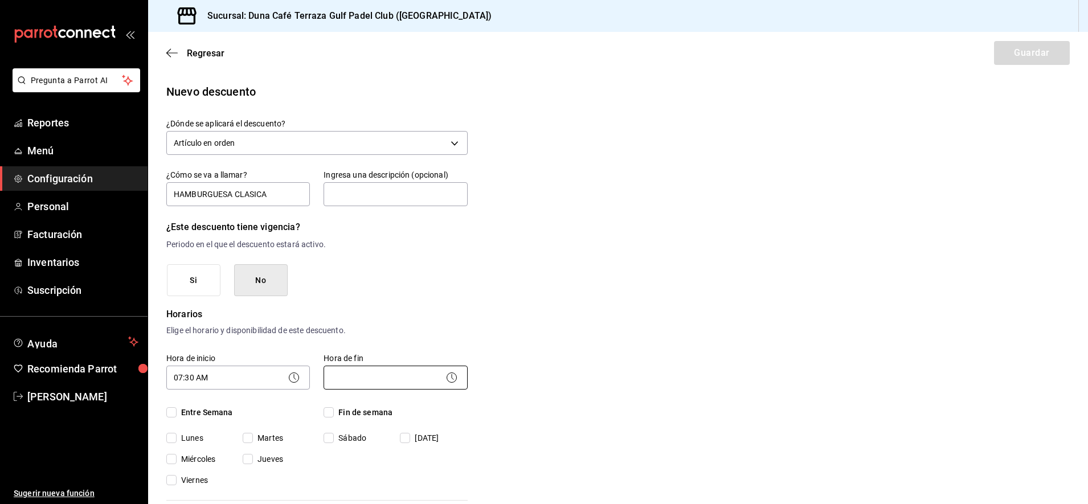
click at [358, 382] on body "Pregunta a Parrot AI Reportes Menú Configuración Personal Facturación Inventari…" at bounding box center [544, 252] width 1088 height 504
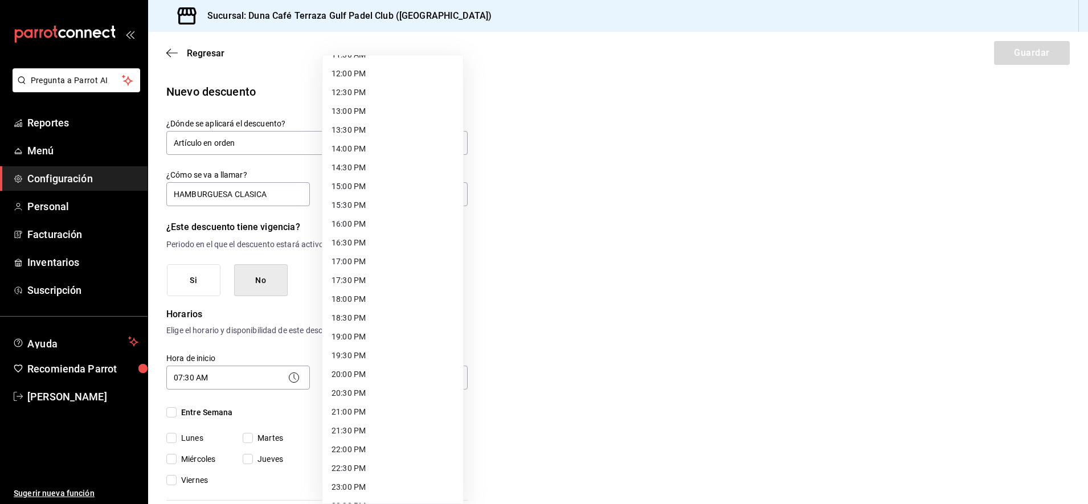
scroll to position [444, 0]
click at [346, 489] on li "23:00 PM" at bounding box center [392, 489] width 141 height 19
type input "23:00"
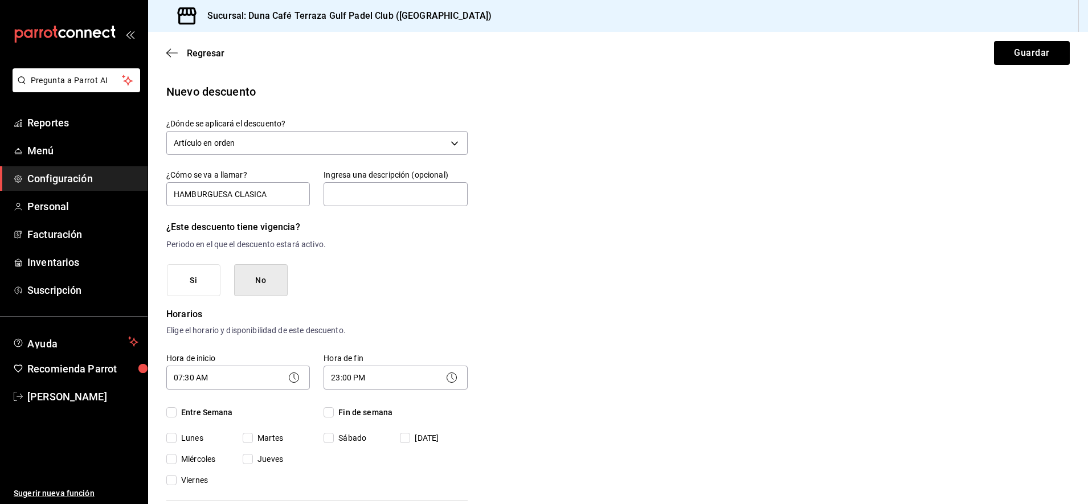
click at [173, 457] on input "Miércoles" at bounding box center [171, 459] width 10 height 10
checkbox input "true"
click at [248, 461] on input "Jueves" at bounding box center [248, 459] width 10 height 10
checkbox input "true"
click at [448, 144] on body "Pregunta a Parrot AI Reportes Menú Configuración Personal Facturación Inventari…" at bounding box center [544, 252] width 1088 height 504
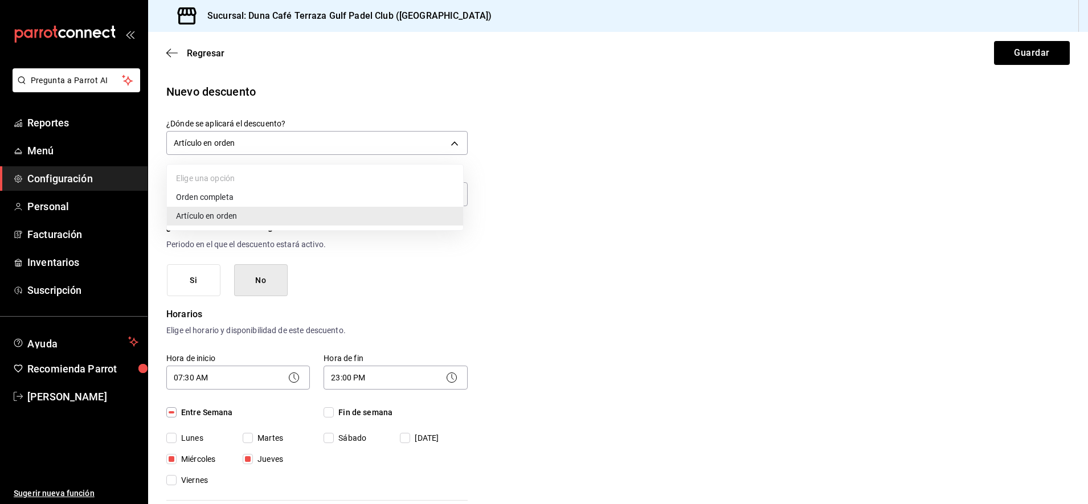
click at [422, 216] on li "Artículo en orden" at bounding box center [315, 216] width 296 height 19
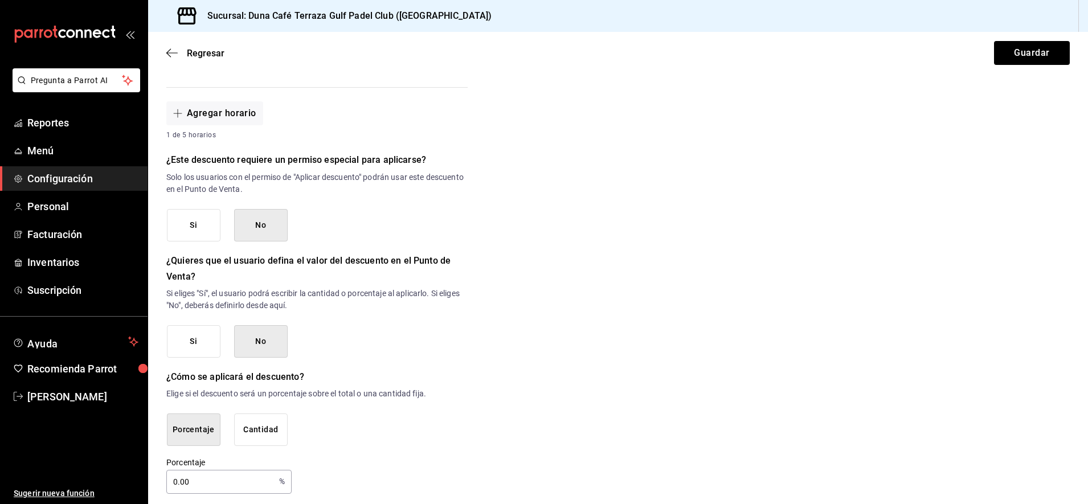
scroll to position [421, 0]
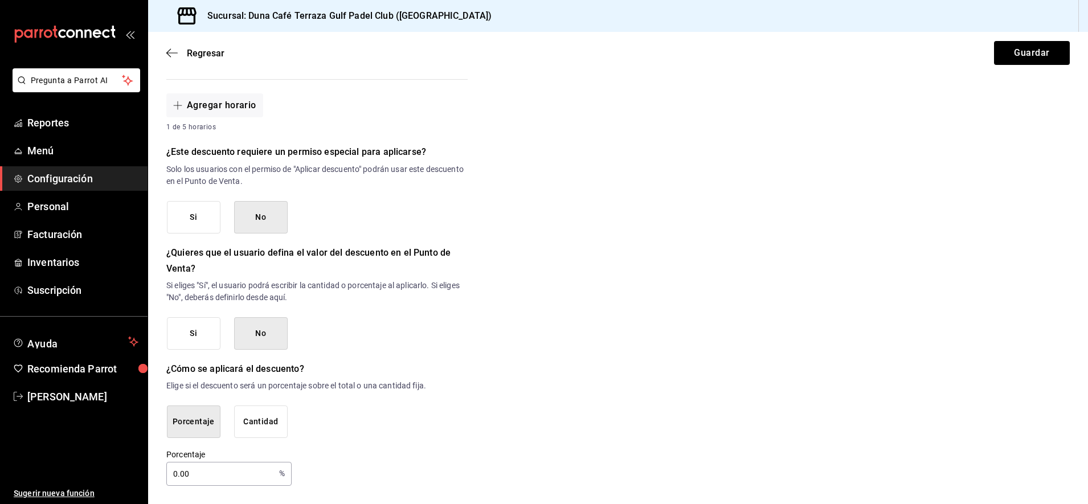
click at [195, 475] on input "0.00" at bounding box center [220, 474] width 108 height 23
click at [267, 340] on button "No" at bounding box center [261, 333] width 54 height 32
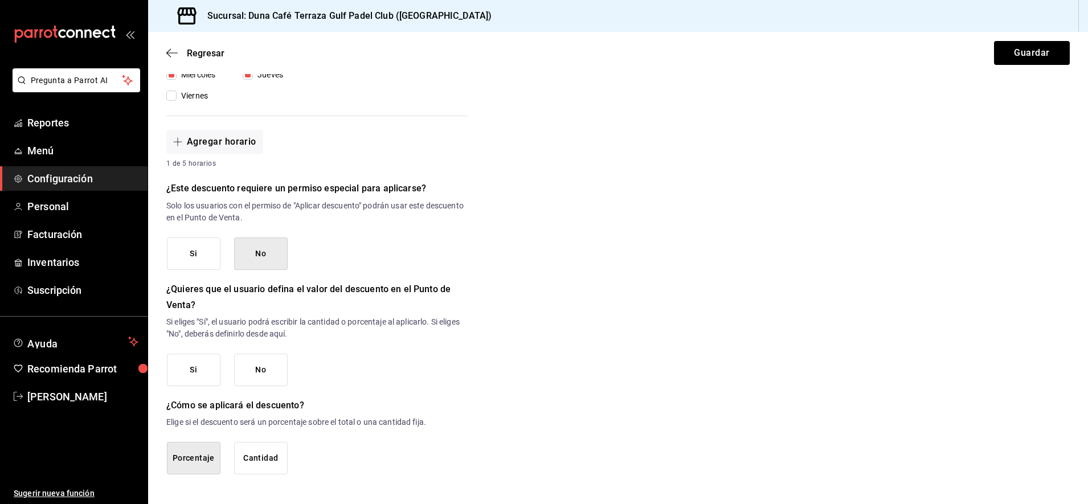
click at [191, 244] on button "Si" at bounding box center [194, 254] width 54 height 32
click at [257, 367] on button "No" at bounding box center [261, 370] width 54 height 32
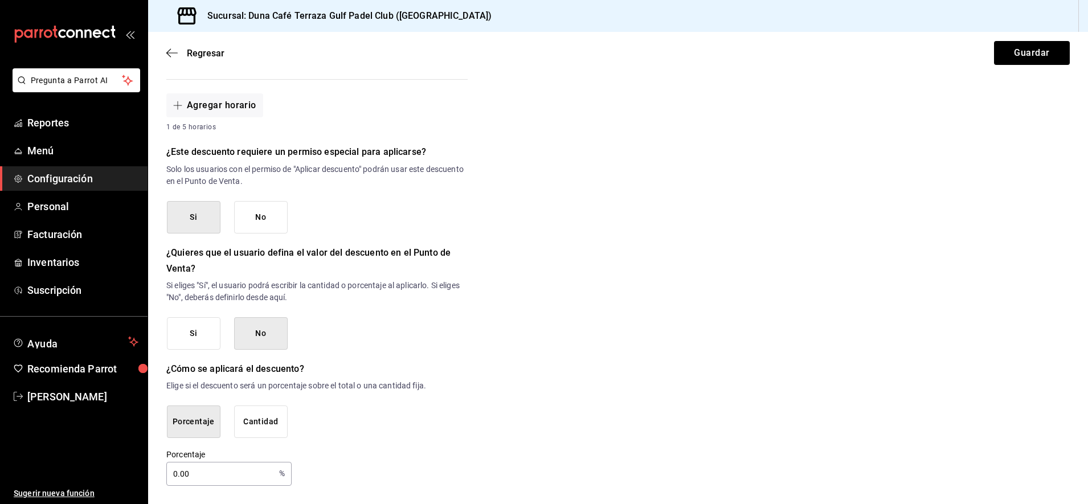
click at [199, 470] on input "0.00" at bounding box center [220, 474] width 108 height 23
type input "0"
type input "25"
click at [1001, 58] on button "Guardar" at bounding box center [1032, 53] width 76 height 24
